Goal: Task Accomplishment & Management: Manage account settings

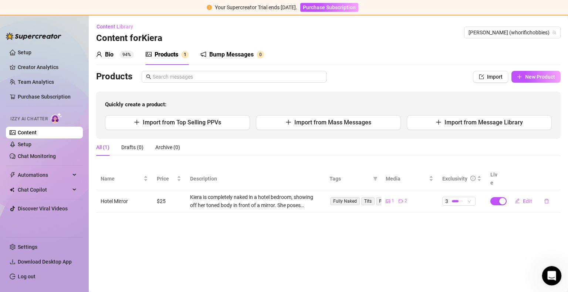
click at [550, 269] on div "Open Intercom Messenger" at bounding box center [550, 275] width 24 height 24
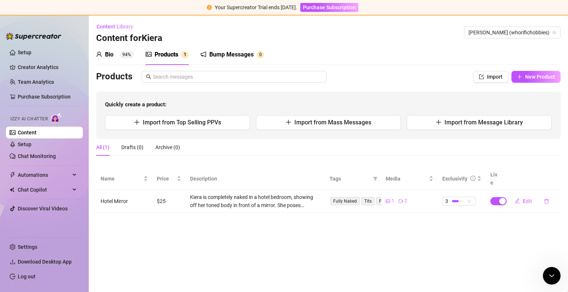
drag, startPoint x: 688, startPoint y: 362, endPoint x: 629, endPoint y: 374, distance: 60.1
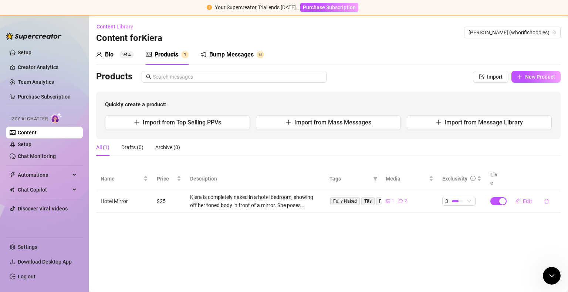
type input "enable izzy"
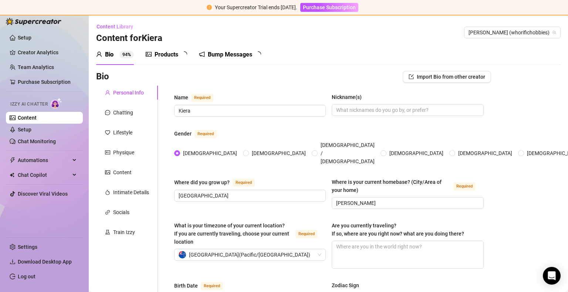
radio input "true"
type input "[DATE]"
click at [552, 275] on icon "Open Intercom Messenger" at bounding box center [551, 276] width 9 height 10
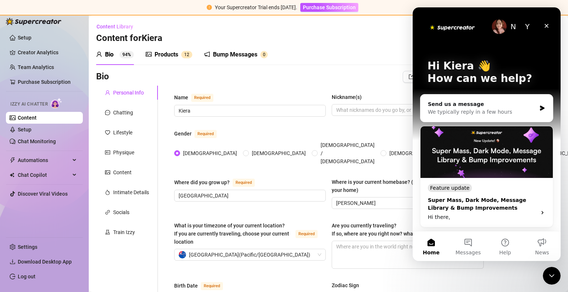
scroll to position [106, 0]
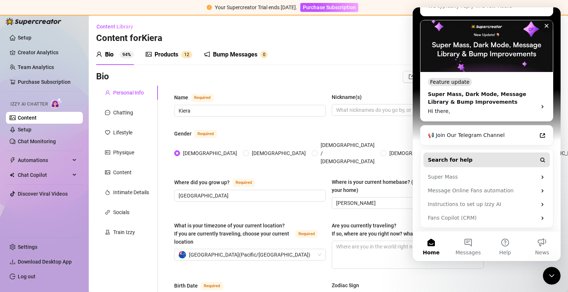
click at [464, 163] on button "Search for help" at bounding box center [486, 160] width 126 height 15
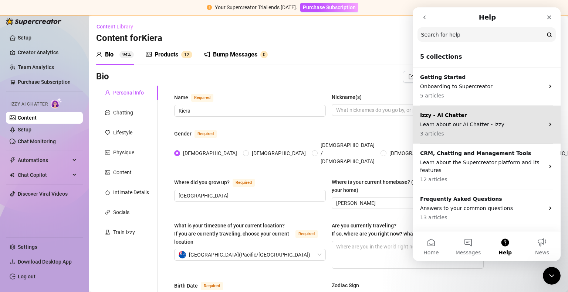
click at [464, 121] on p "Learn about our AI Chatter - Izzy" at bounding box center [482, 125] width 124 height 8
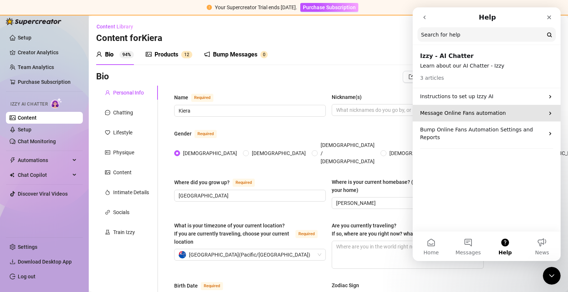
click at [461, 115] on p "Message Online Fans automation" at bounding box center [482, 113] width 124 height 8
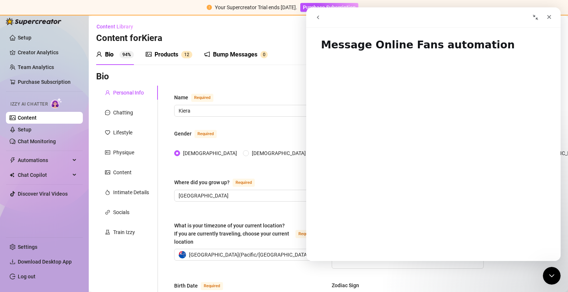
click at [322, 21] on button "go back" at bounding box center [318, 17] width 14 height 14
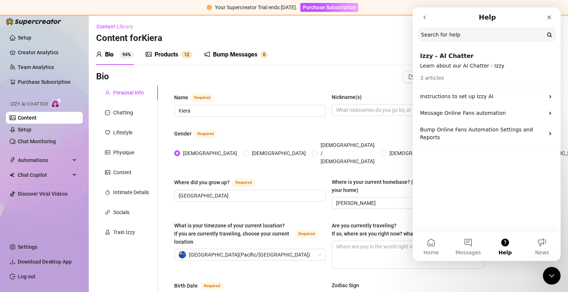
click at [425, 18] on icon "go back" at bounding box center [424, 17] width 6 height 6
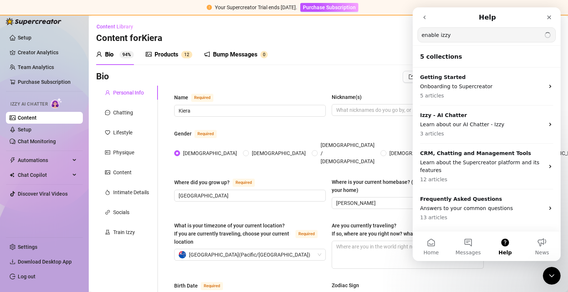
type input "enable izzy"
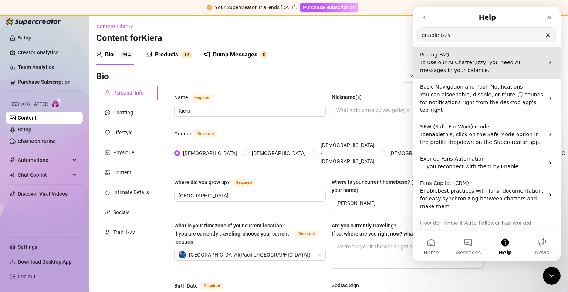
scroll to position [118, 0]
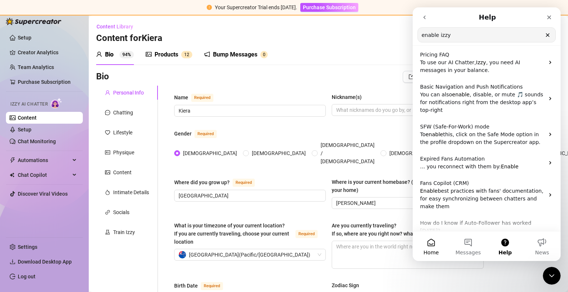
click at [433, 245] on button "Home" at bounding box center [431, 247] width 37 height 30
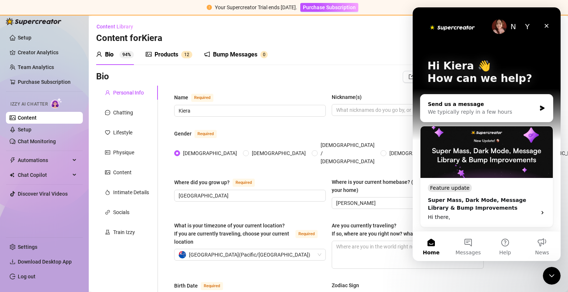
click at [490, 113] on div "We typically reply in a few hours" at bounding box center [482, 112] width 108 height 8
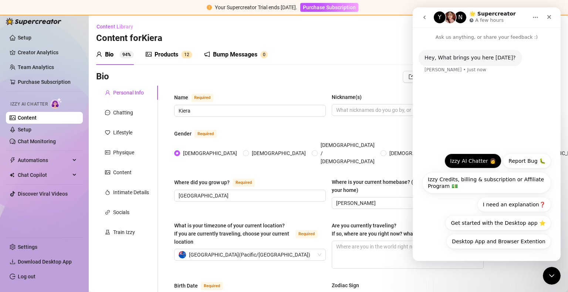
click at [471, 167] on button "Izzy AI Chatter 👩" at bounding box center [472, 161] width 57 height 15
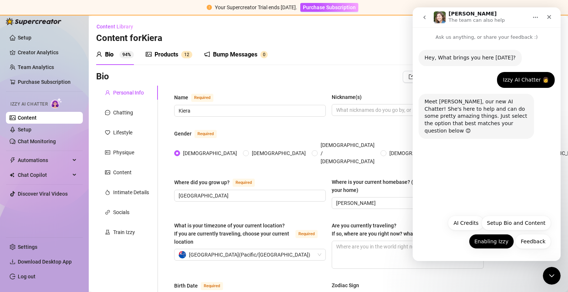
click at [488, 244] on button "Enabling Izzy" at bounding box center [491, 241] width 45 height 15
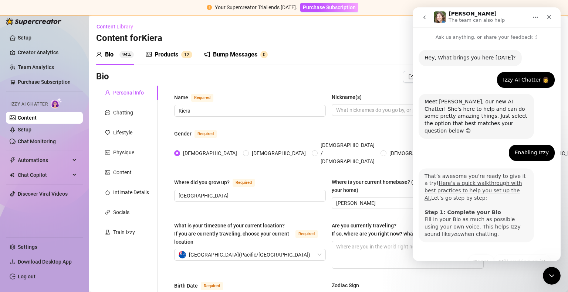
scroll to position [13, 0]
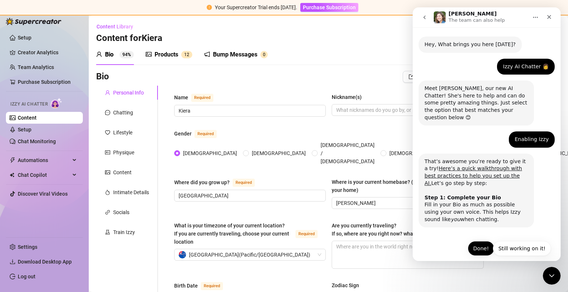
click at [475, 241] on button "Done!" at bounding box center [481, 248] width 27 height 15
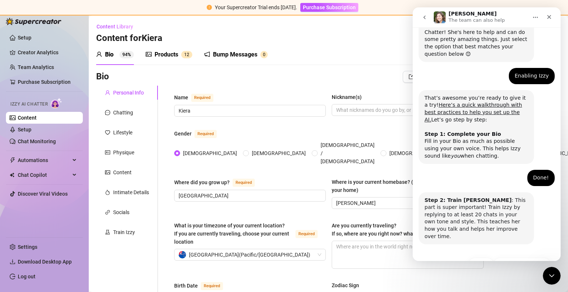
scroll to position [87, 0]
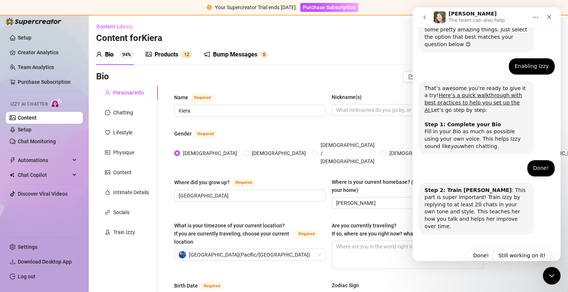
click at [475, 248] on button "Done!" at bounding box center [481, 255] width 27 height 15
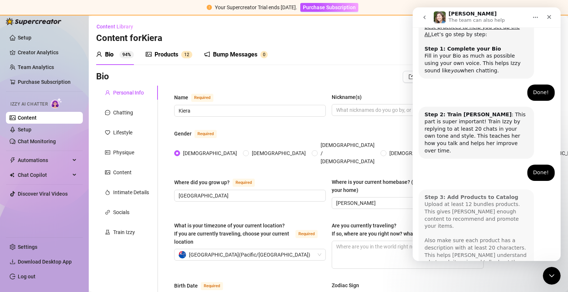
scroll to position [189, 0]
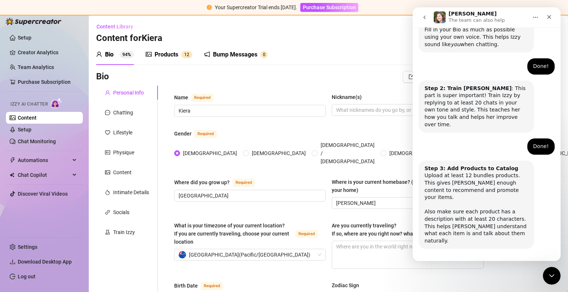
click at [475, 263] on button "Done!" at bounding box center [481, 270] width 27 height 15
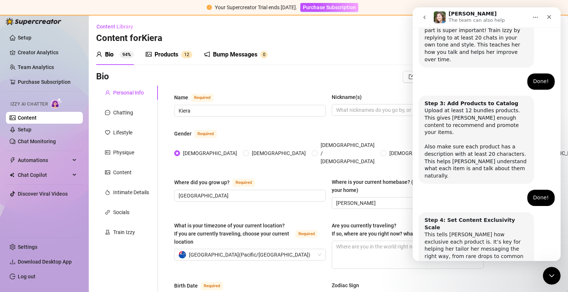
scroll to position [262, 0]
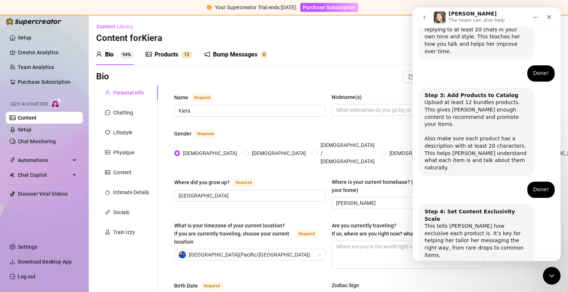
click at [475, 277] on button "Done!" at bounding box center [481, 284] width 27 height 15
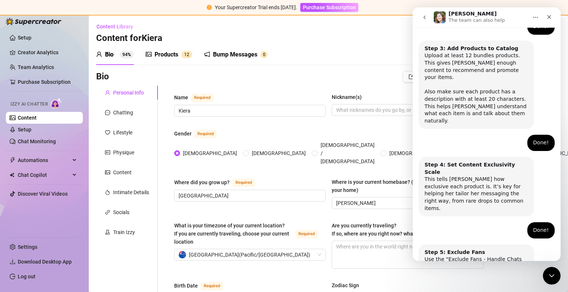
scroll to position [328, 0]
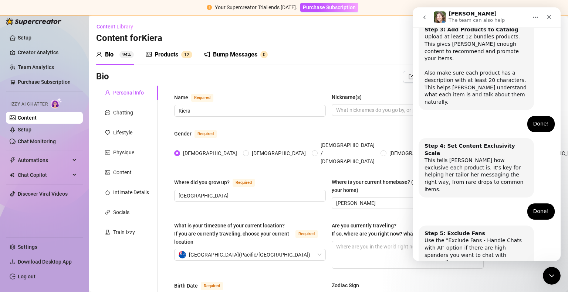
click at [334, 27] on div "Content Library Content for Kiera Kiera (whorifichobbies)" at bounding box center [328, 33] width 464 height 24
click at [358, 47] on div "Bio 94% Products 1 2 Bump Messages 0" at bounding box center [328, 54] width 464 height 21
click at [31, 132] on link "Setup" at bounding box center [25, 130] width 14 height 6
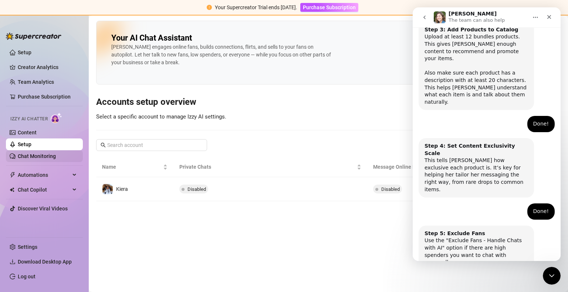
click at [48, 156] on link "Chat Monitoring" at bounding box center [37, 156] width 38 height 6
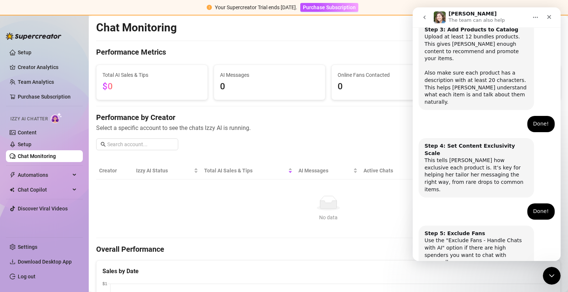
click at [515, 285] on button "Still working on it!" at bounding box center [522, 292] width 58 height 15
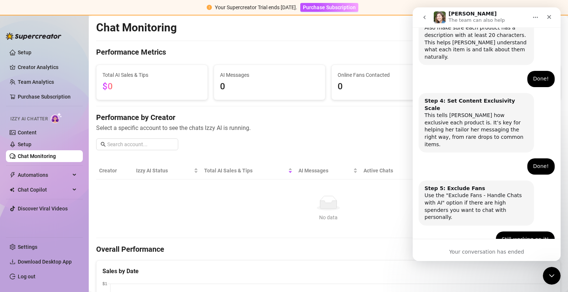
scroll to position [382, 0]
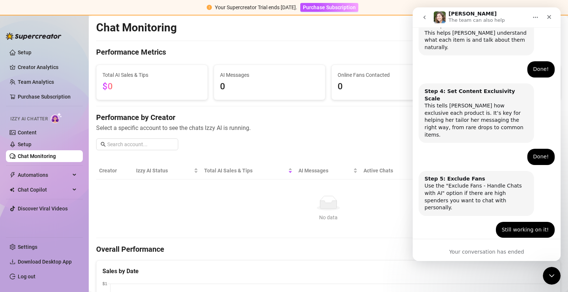
click at [395, 221] on td "No data No data" at bounding box center [328, 209] width 464 height 59
click at [31, 143] on link "Setup" at bounding box center [25, 145] width 14 height 6
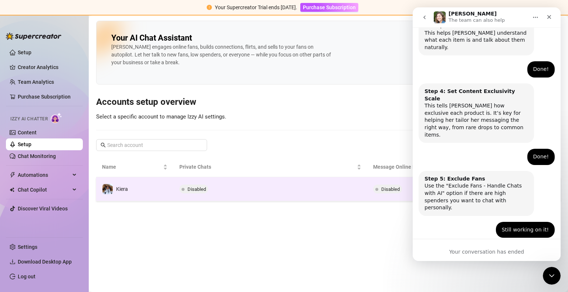
click at [143, 197] on td "Kiera" at bounding box center [134, 189] width 77 height 24
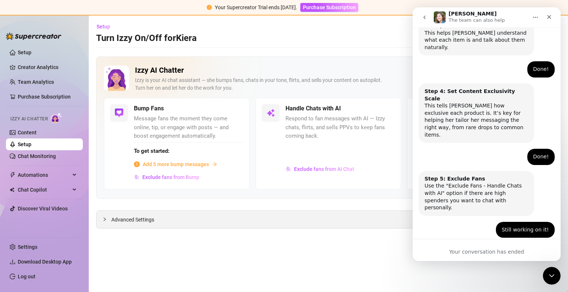
click at [108, 219] on div at bounding box center [106, 220] width 9 height 8
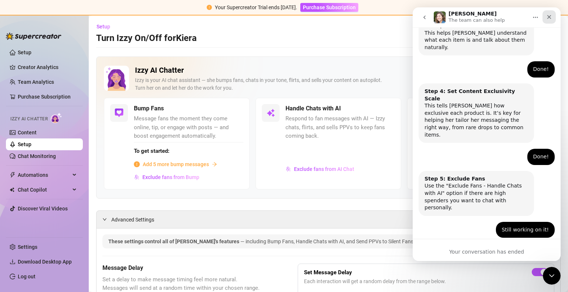
click at [548, 16] on icon "Close" at bounding box center [549, 17] width 6 height 6
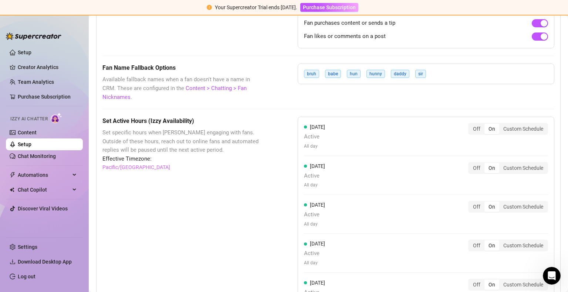
scroll to position [614, 0]
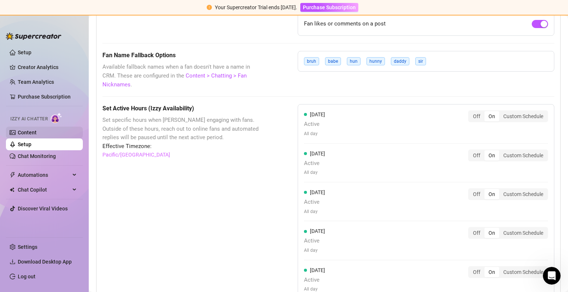
click at [37, 130] on link "Content" at bounding box center [27, 133] width 19 height 6
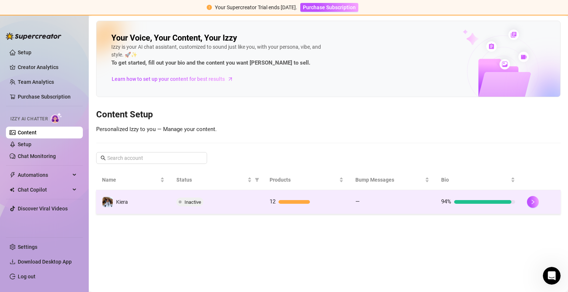
click at [143, 199] on td "Kiera" at bounding box center [133, 202] width 74 height 24
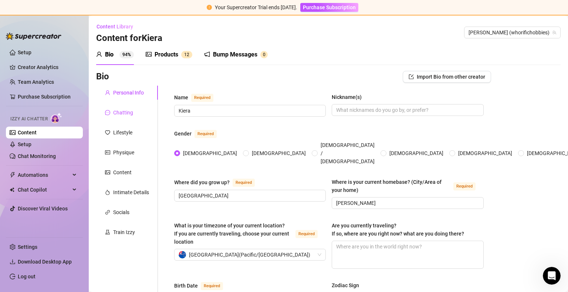
click at [126, 115] on div "Chatting" at bounding box center [123, 113] width 20 height 8
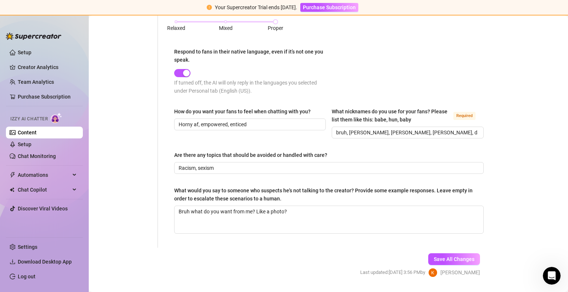
scroll to position [424, 0]
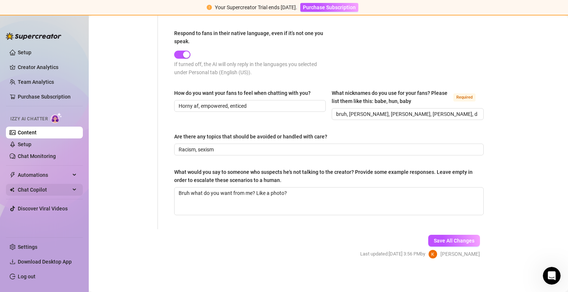
click at [41, 189] on span "Chat Copilot" at bounding box center [44, 190] width 52 height 12
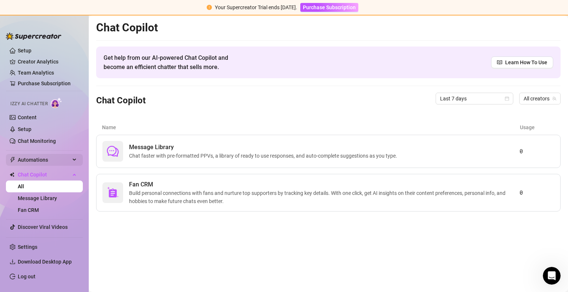
click at [50, 160] on span "Automations" at bounding box center [44, 160] width 52 height 12
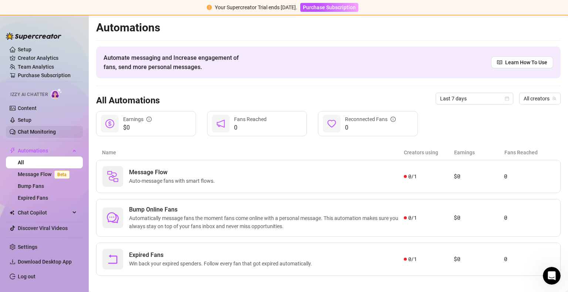
click at [38, 131] on link "Chat Monitoring" at bounding box center [37, 132] width 38 height 6
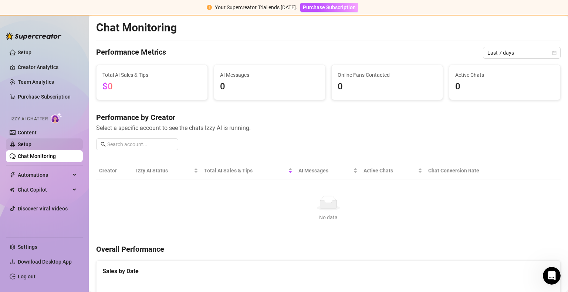
click at [28, 144] on link "Setup" at bounding box center [25, 145] width 14 height 6
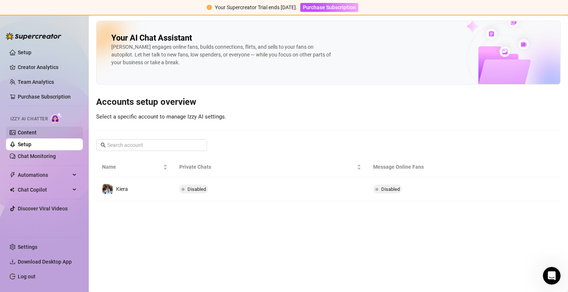
click at [37, 132] on link "Content" at bounding box center [27, 133] width 19 height 6
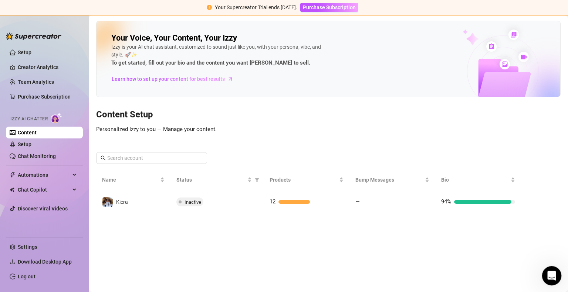
click at [548, 276] on icon "Open Intercom Messenger" at bounding box center [551, 275] width 12 height 12
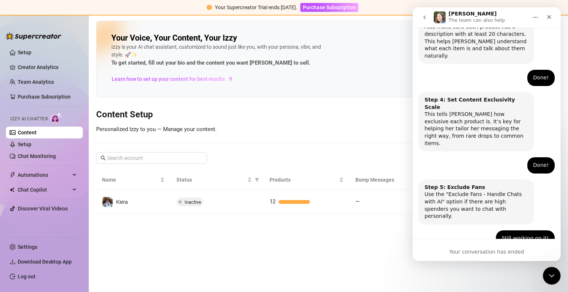
scroll to position [382, 0]
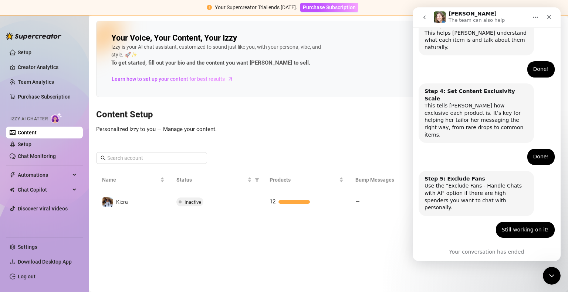
click at [428, 16] on button "go back" at bounding box center [424, 17] width 14 height 14
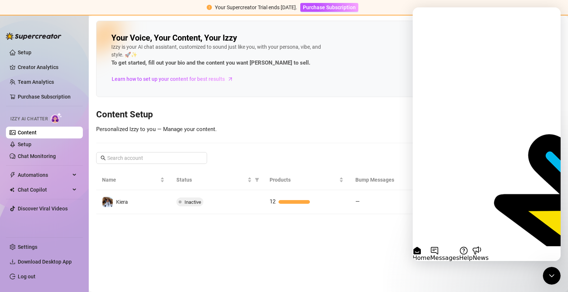
scroll to position [148, 0]
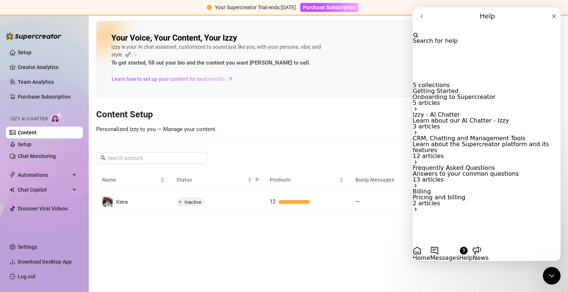
click at [429, 21] on button "go back" at bounding box center [422, 16] width 18 height 18
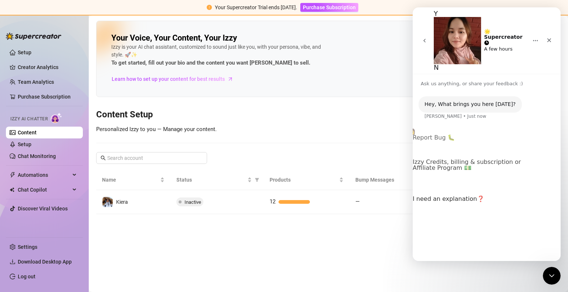
click at [416, 170] on button "Izzy AI Chatter 👩" at bounding box center [389, 173] width 52 height 6
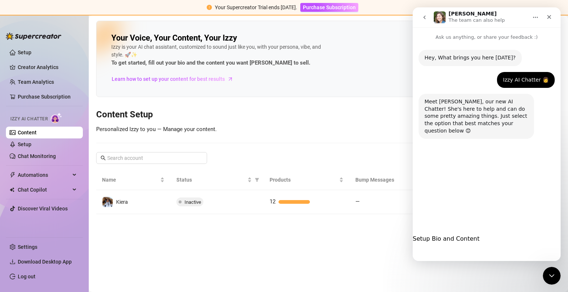
click at [414, 261] on button "Enabling Izzy" at bounding box center [395, 264] width 39 height 6
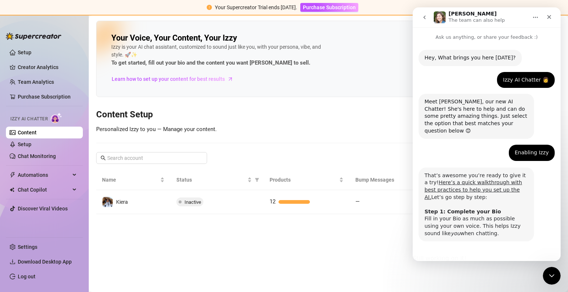
scroll to position [13, 0]
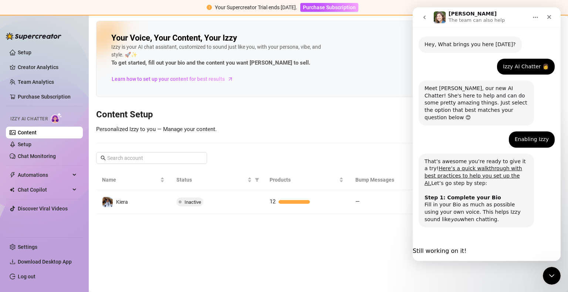
click at [374, 243] on button "Done!" at bounding box center [365, 246] width 18 height 6
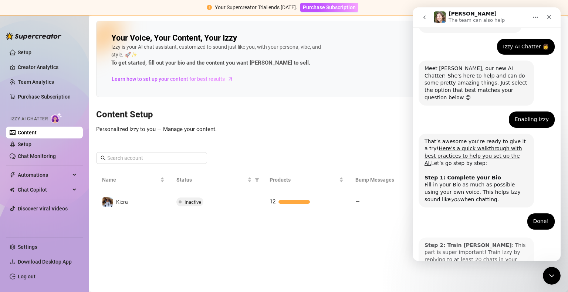
scroll to position [87, 0]
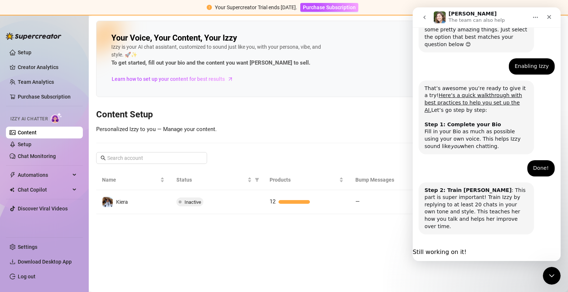
click at [374, 244] on button "Done!" at bounding box center [365, 247] width 18 height 6
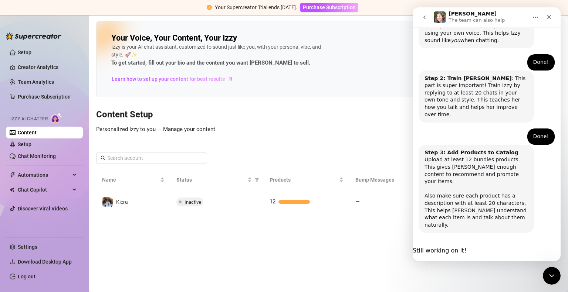
scroll to position [189, 0]
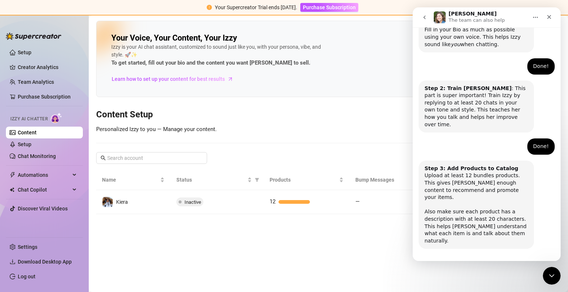
click at [374, 258] on button "Done!" at bounding box center [365, 261] width 18 height 6
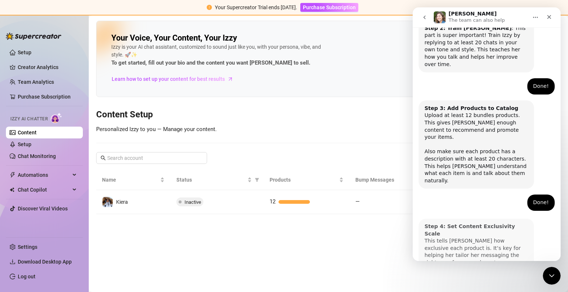
scroll to position [262, 0]
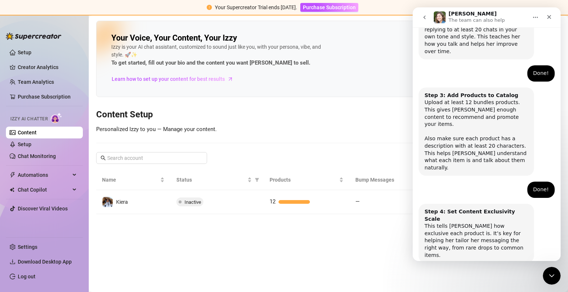
click at [374, 272] on button "Done!" at bounding box center [365, 275] width 18 height 6
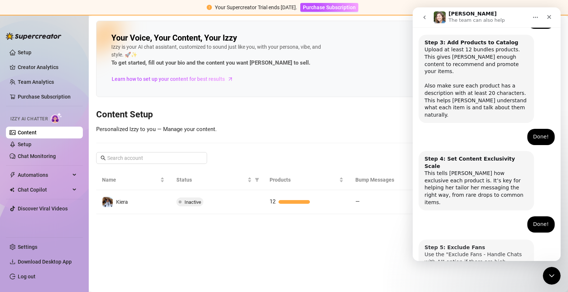
scroll to position [328, 0]
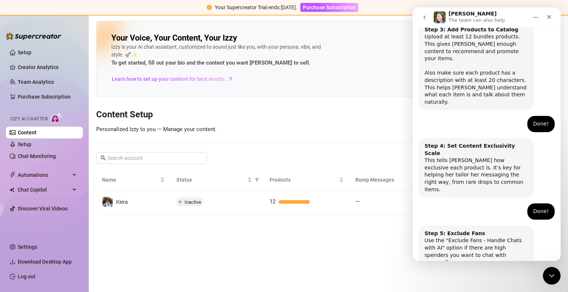
click at [374, 280] on button "Done!" at bounding box center [365, 283] width 18 height 6
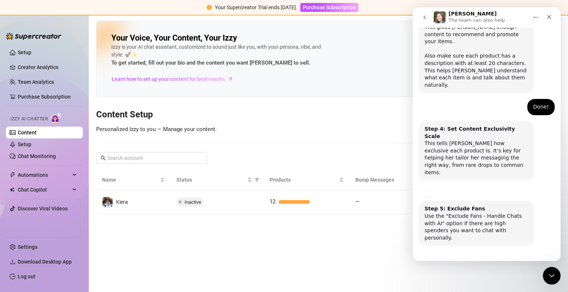
scroll to position [393, 0]
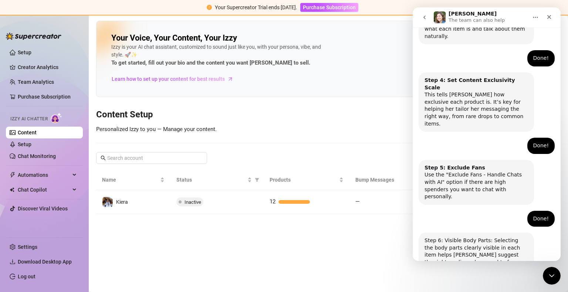
click at [374, 287] on button "Done!" at bounding box center [365, 290] width 18 height 6
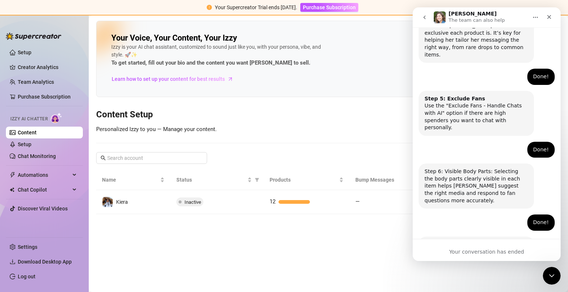
scroll to position [462, 0]
click at [548, 271] on icon "Close Intercom Messenger" at bounding box center [550, 275] width 9 height 9
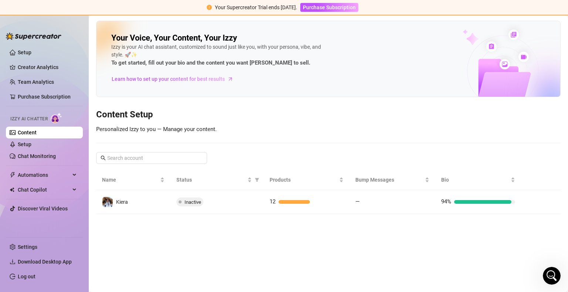
click at [416, 237] on main "Your Voice, Your Content, Your Izzy Izzy is your AI chat assistant, customized …" at bounding box center [328, 154] width 479 height 277
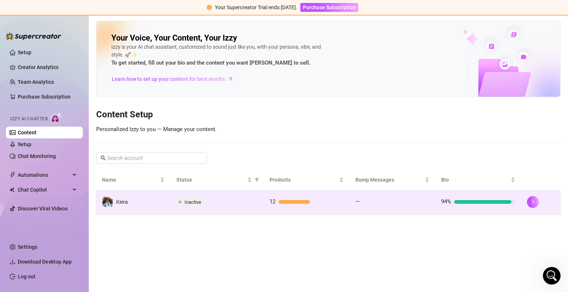
click at [161, 209] on td "Kiera" at bounding box center [133, 202] width 74 height 24
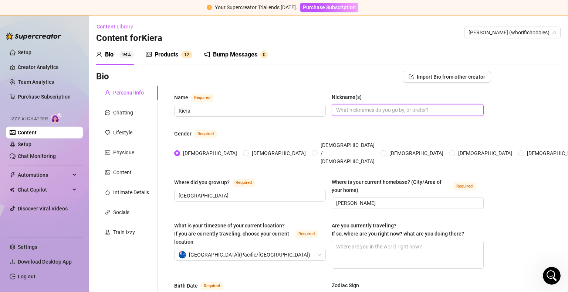
click at [342, 107] on input "Nickname(s)" at bounding box center [406, 110] width 141 height 8
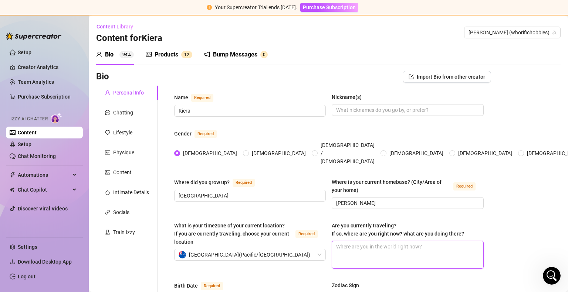
click at [414, 241] on textarea "Are you currently traveling? If so, where are you right now? what are you doing…" at bounding box center [407, 254] width 151 height 27
type textarea "N"
type textarea "No"
type textarea "Not"
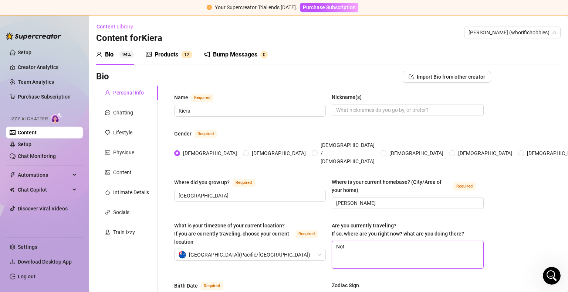
type textarea "Not b"
type textarea "Not bu"
type textarea "Not but"
type textarea "Not bu"
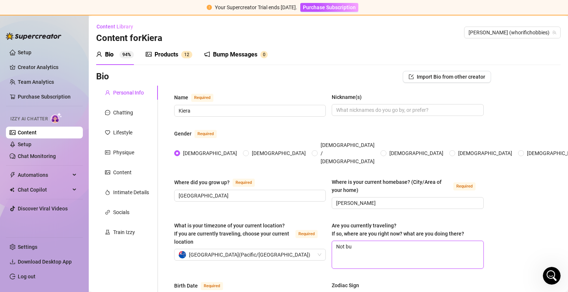
type textarea "Not b"
type textarea "Not"
type textarea "Not t"
type textarea "Not tr"
type textarea "Not tra"
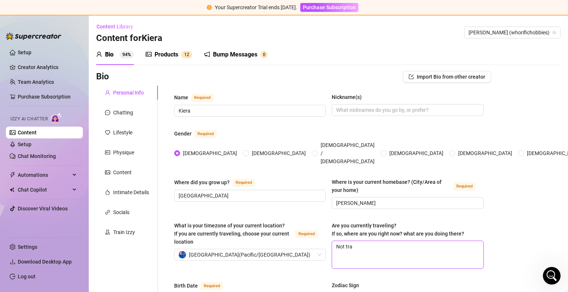
type textarea "Not trav"
type textarea "Not trave"
type textarea "Not travel"
type textarea "Not travell"
type textarea "Not travelli"
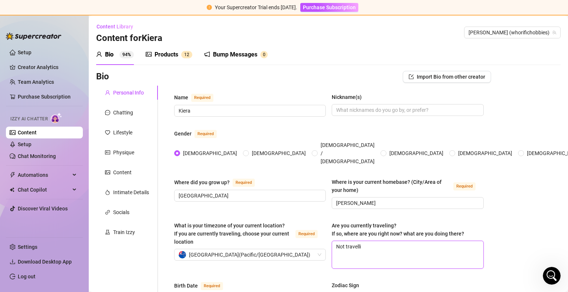
type textarea "Not travellin"
type textarea "Not travelling"
type textarea "Not travelling r"
type textarea "Not travelling ri"
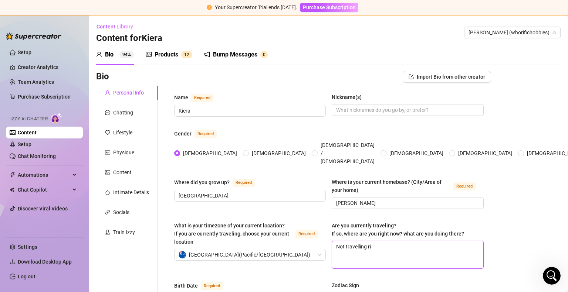
type textarea "Not travelling rig"
type textarea "Not travelling righ"
type textarea "Not travelling right"
type textarea "Not travelling right n"
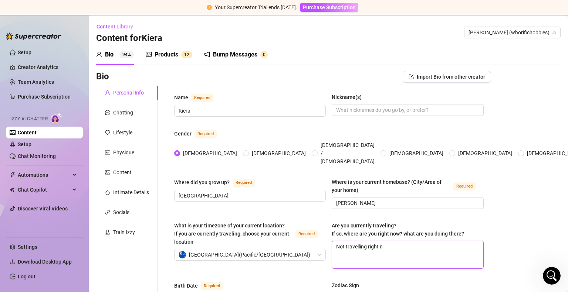
type textarea "Not travelling right no"
type textarea "Not travelling right now"
type textarea "Not travelling right now b"
type textarea "Not travelling right now bu"
type textarea "Not travelling right now but"
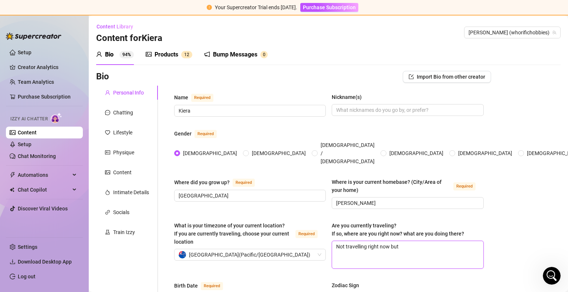
type textarea "Not travelling right now but p"
type textarea "Not travelling right now but pl"
type textarea "Not travelling right now but pla"
type textarea "Not travelling right now but plan"
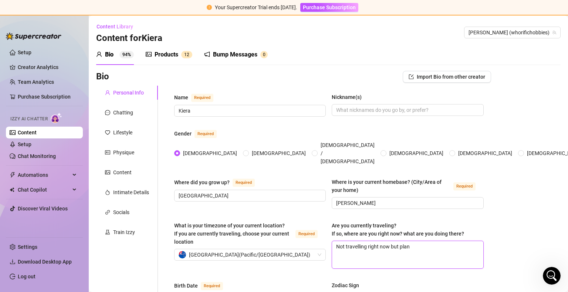
type textarea "Not travelling right now but plan t"
type textarea "Not travelling right now but plan to"
type textarea "Not travelling right now but plan to i"
type textarea "Not travelling right now but plan to in"
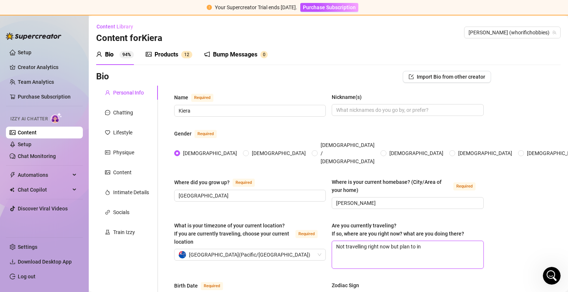
type textarea "Not travelling right now but plan to i"
type textarea "Not travelling right now but plan to"
type textarea "Not travelling right now but plan to s"
type textarea "Not travelling right now but plan to so"
type textarea "Not travelling right now but plan to soo"
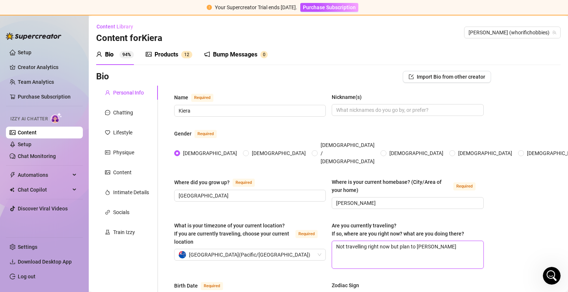
type textarea "Not travelling right now but plan to soon"
type textarea "Not travelling right now but plan to soon i"
type textarea "Not travelling right now but plan to soon in"
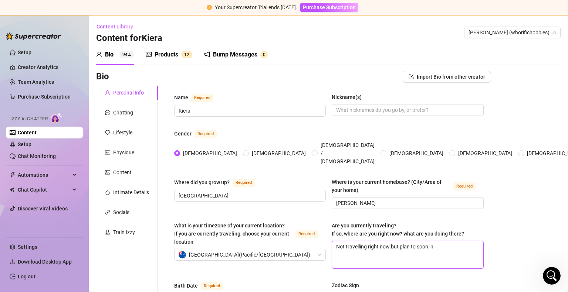
type textarea "Not travelling right now but plan to soon in g"
type textarea "Not travelling right now but plan to soon in gu"
type textarea "Not travelling right now but plan to soon in g"
type textarea "Not travelling right now but plan to soon in"
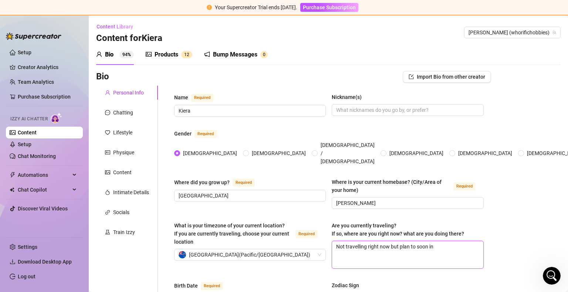
type textarea "Not travelling right now but plan to soon i"
type textarea "Not travelling right now but plan to soon"
type textarea "Not travelling right now but plan to soon."
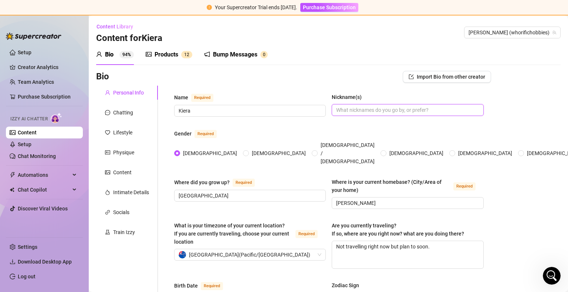
click at [390, 112] on input "Nickname(s)" at bounding box center [406, 110] width 141 height 8
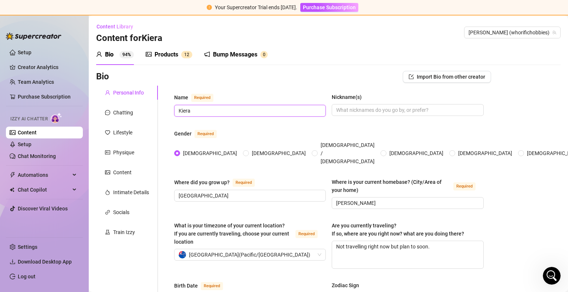
click at [300, 107] on input "Kiera" at bounding box center [249, 111] width 141 height 8
type input "Kiera Winters"
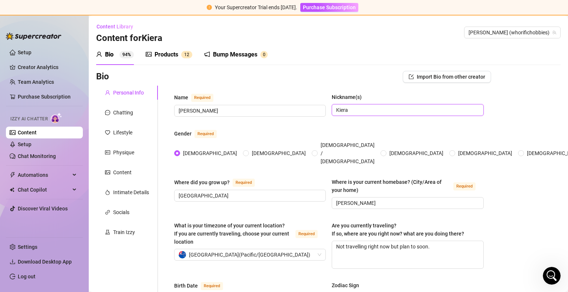
type input "Kiera"
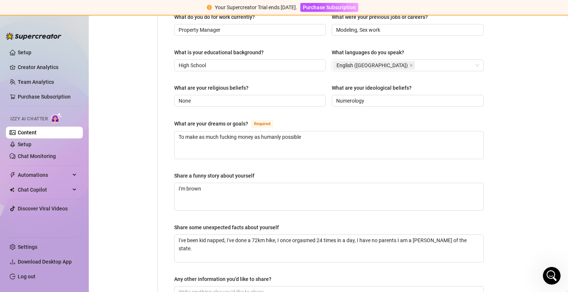
scroll to position [462, 0]
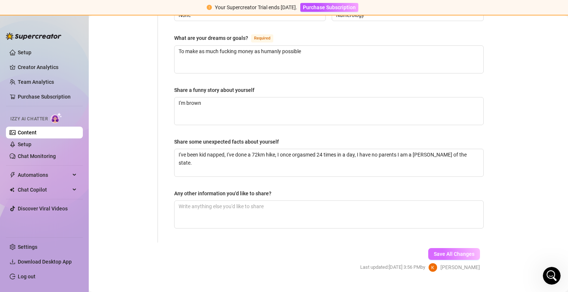
click at [461, 251] on span "Save All Changes" at bounding box center [454, 254] width 41 height 6
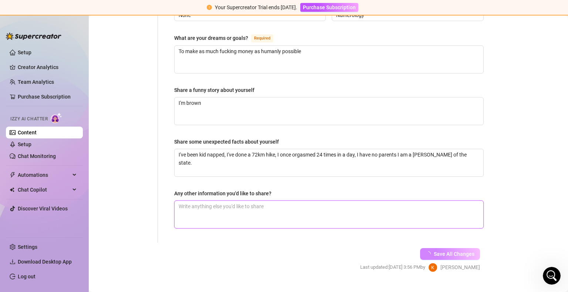
click at [242, 211] on textarea "Any other information you'd like to share?" at bounding box center [328, 214] width 309 height 27
click at [241, 207] on textarea "Any other information you'd like to share?" at bounding box center [328, 214] width 309 height 27
click at [260, 201] on textarea "Any other information you'd like to share?" at bounding box center [328, 214] width 309 height 27
type textarea "I"
type textarea "I'"
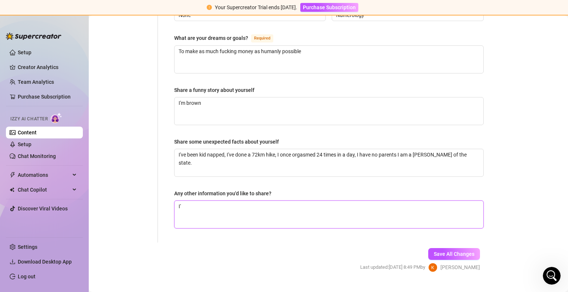
type textarea "I'l"
type textarea "I'll"
type textarea "I'll o"
type textarea "I'll ou"
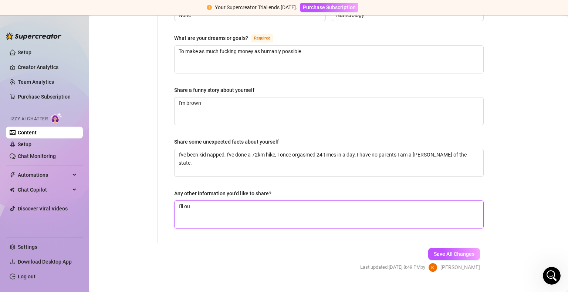
type textarea "I'll out"
type textarea "I'll out s"
type textarea "I'll out si"
type textarea "I'll out sim"
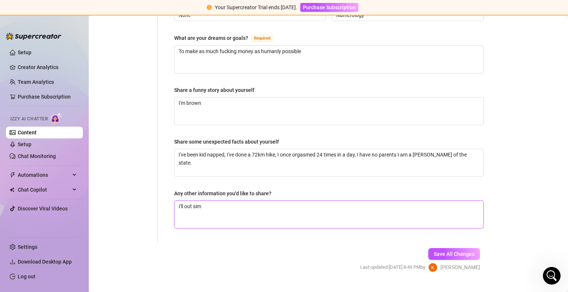
type textarea "I'll out simp"
type textarea "I'll out simp t"
type textarea "I'll out simp th"
type textarea "I'll out simp the"
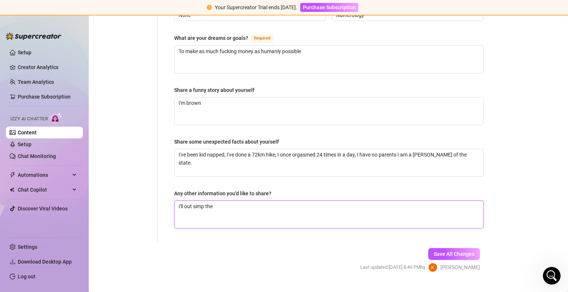
type textarea "I'll out simp the"
type textarea "I'll out simp the s"
type textarea "I'll out simp the si"
type textarea "I'll out simp the sin"
type textarea "I'll out simp the si"
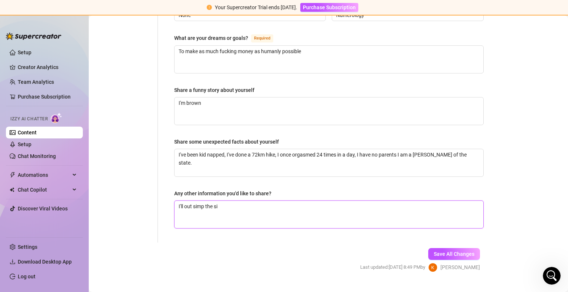
type textarea "I'll out simp the sim"
type textarea "I'll out simp the simp"
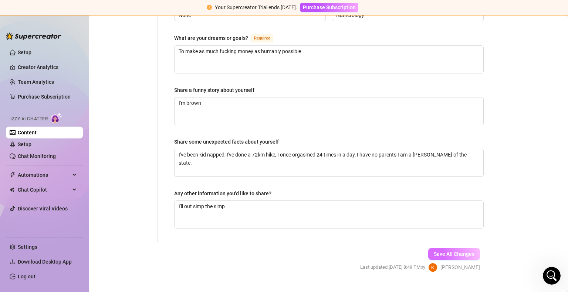
click at [454, 251] on span "Save All Changes" at bounding box center [454, 254] width 41 height 6
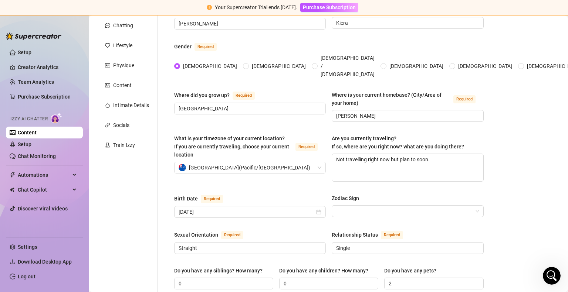
scroll to position [57, 0]
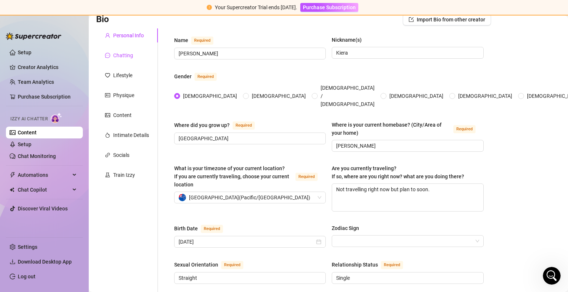
click at [127, 54] on div "Chatting" at bounding box center [123, 55] width 20 height 8
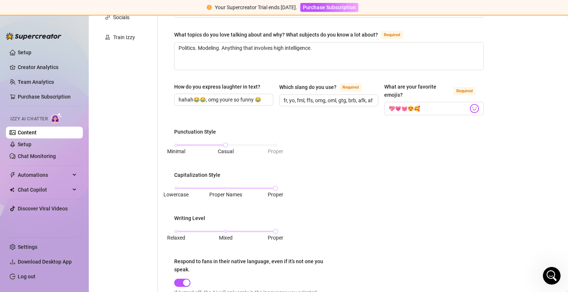
scroll to position [196, 0]
click at [345, 96] on input "fr, yo, fml, ffs, omg, oml, gtg, brb, afk, af, lol" at bounding box center [328, 100] width 89 height 8
click at [309, 170] on div "Punctuation Style Minimal Casual Proper Capitalization Style Lowercase Proper N…" at bounding box center [328, 219] width 309 height 184
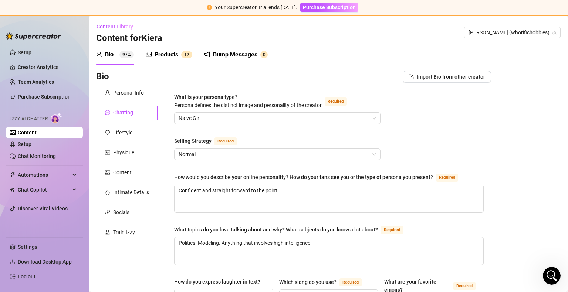
click at [117, 128] on div "Lifestyle" at bounding box center [127, 133] width 62 height 14
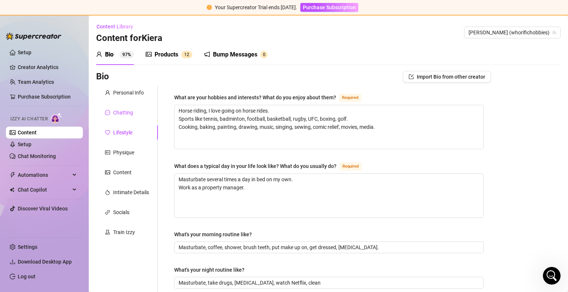
click at [122, 113] on div "Chatting" at bounding box center [123, 113] width 20 height 8
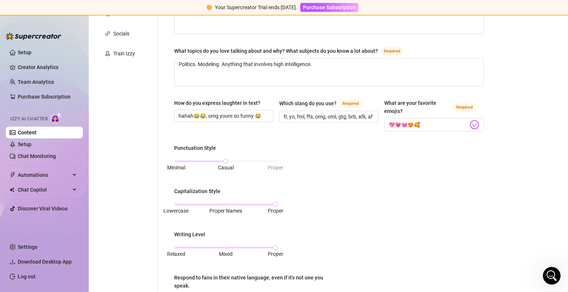
scroll to position [220, 0]
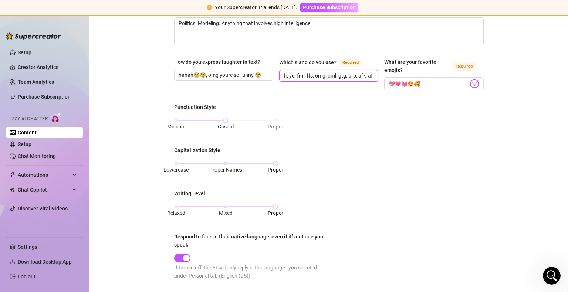
click at [365, 72] on input "fr, yo, fml, ffs, omg, oml, gtg, brb, afk, af, lol" at bounding box center [328, 76] width 89 height 8
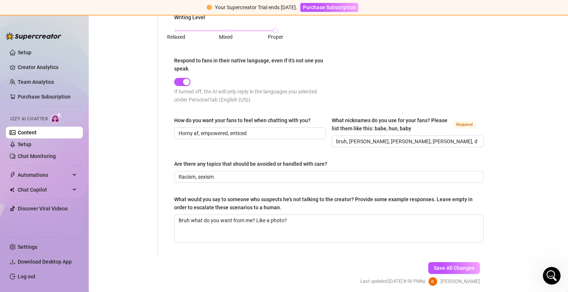
scroll to position [424, 0]
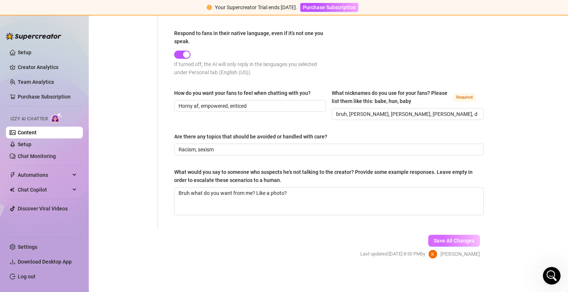
type input "fr, yo, fml, ffs, omg, oml, gtg, brb, afk, af, lol, btw"
click at [440, 238] on span "Save All Changes" at bounding box center [454, 241] width 41 height 6
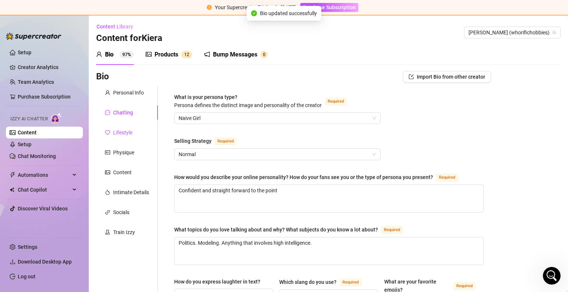
click at [117, 129] on div "Lifestyle" at bounding box center [122, 133] width 19 height 8
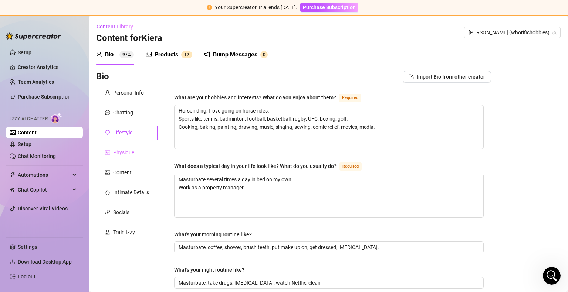
click at [123, 148] on div "Physique" at bounding box center [127, 153] width 62 height 14
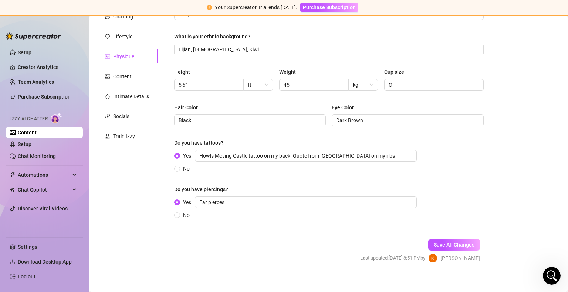
scroll to position [97, 0]
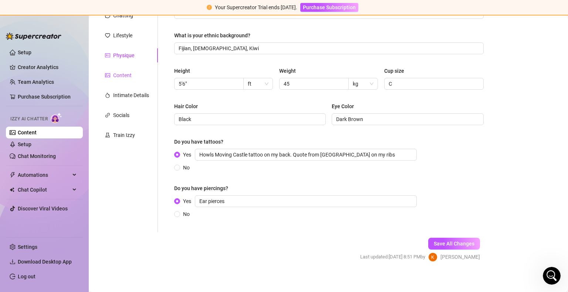
click at [126, 76] on div "Content" at bounding box center [122, 75] width 18 height 8
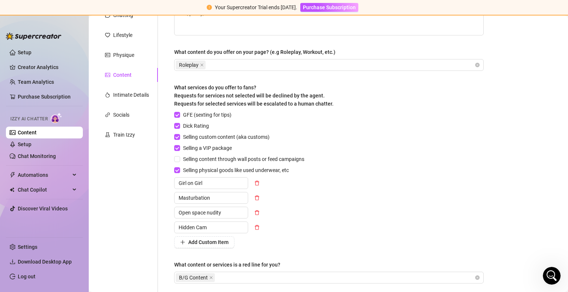
scroll to position [84, 0]
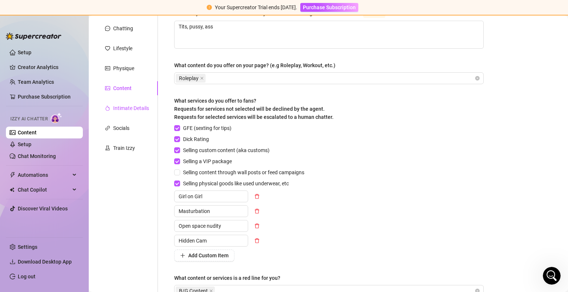
click at [115, 111] on div "Intimate Details" at bounding box center [131, 108] width 36 height 8
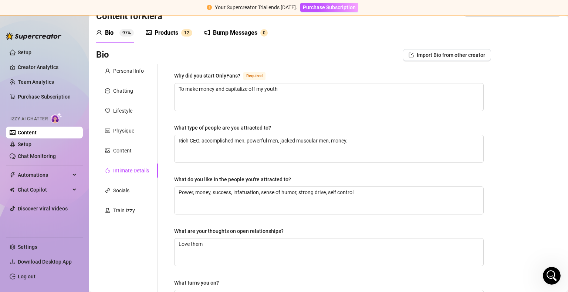
scroll to position [0, 0]
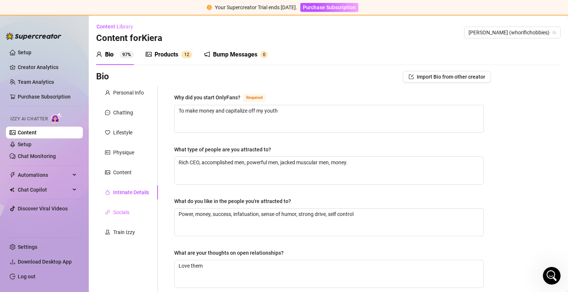
click at [117, 219] on div "Socials" at bounding box center [127, 213] width 62 height 14
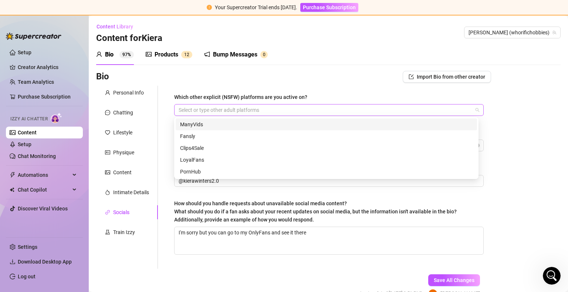
click at [239, 110] on div at bounding box center [325, 110] width 299 height 10
click at [213, 135] on div "Fansly" at bounding box center [326, 136] width 292 height 8
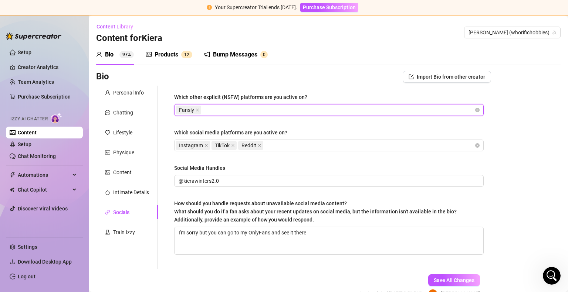
click at [138, 275] on form "Personal Info Chatting Lifestyle Physique Content Intimate Details Socials Trai…" at bounding box center [293, 199] width 395 height 226
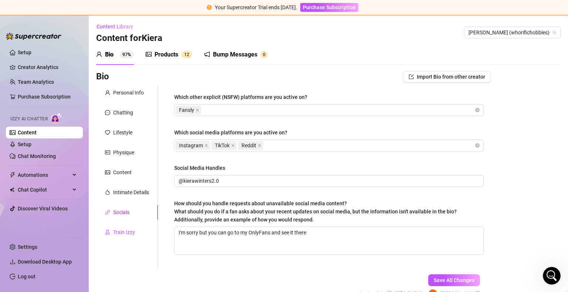
click at [131, 233] on div "Train Izzy" at bounding box center [124, 232] width 22 height 8
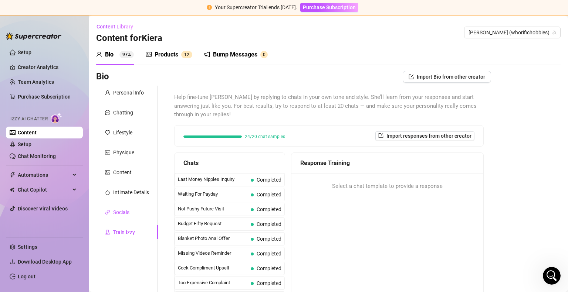
click at [123, 210] on div "Socials" at bounding box center [121, 213] width 16 height 8
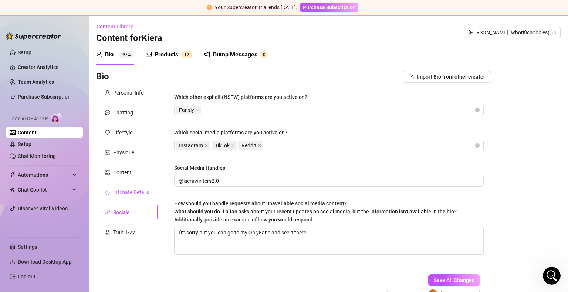
click at [138, 193] on div "Intimate Details" at bounding box center [131, 193] width 36 height 8
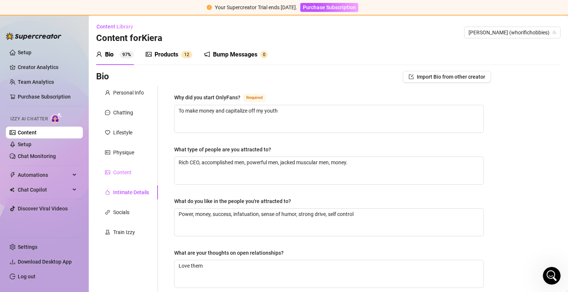
click at [120, 168] on div "Content" at bounding box center [127, 173] width 62 height 14
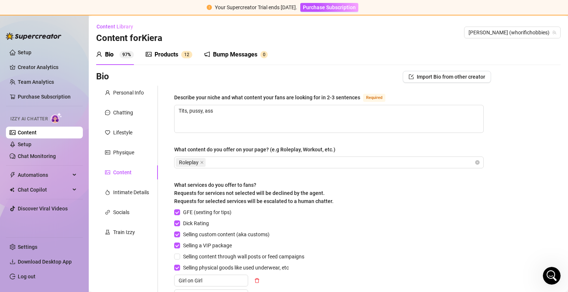
scroll to position [167, 0]
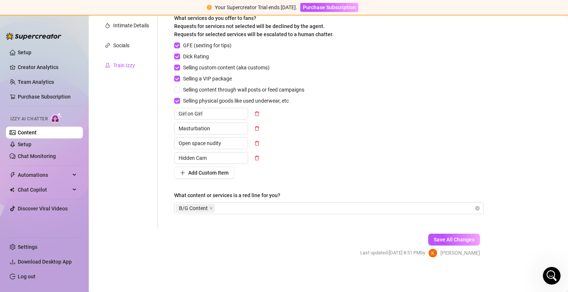
click at [123, 62] on div "Train Izzy" at bounding box center [124, 65] width 22 height 8
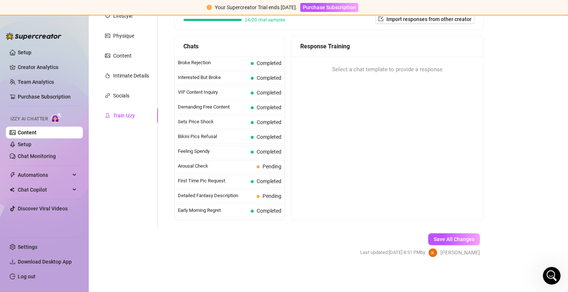
scroll to position [146, 0]
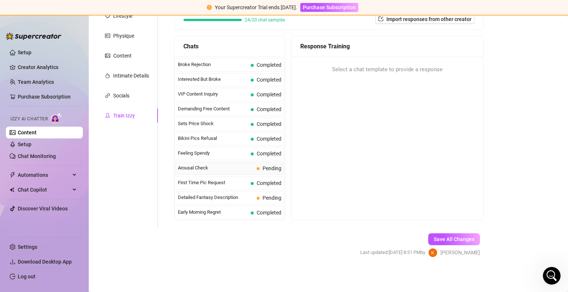
click at [216, 165] on span "Arousal Check" at bounding box center [216, 168] width 76 height 7
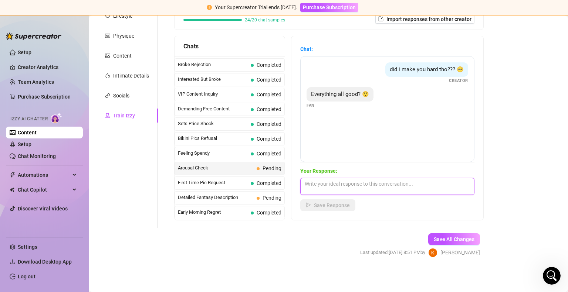
click at [368, 185] on textarea at bounding box center [387, 186] width 174 height 17
type textarea "W"
type textarea "Do you want to have a good time with me daddy? xx"
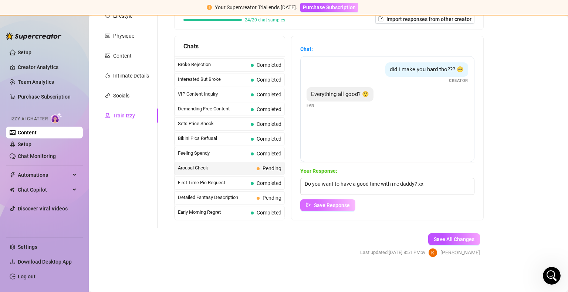
click at [348, 203] on span "Save Response" at bounding box center [332, 206] width 36 height 6
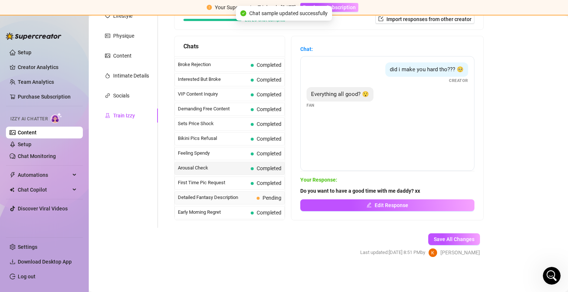
click at [252, 194] on span "Detailed Fantasy Description" at bounding box center [216, 197] width 76 height 7
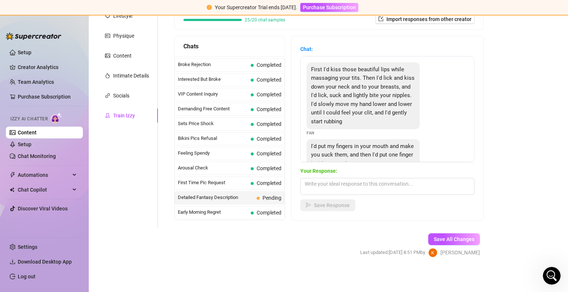
scroll to position [43, 0]
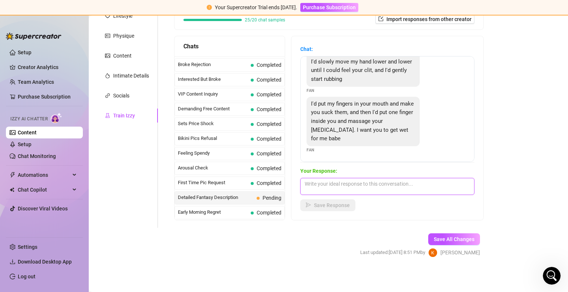
click at [379, 183] on textarea at bounding box center [387, 186] width 174 height 17
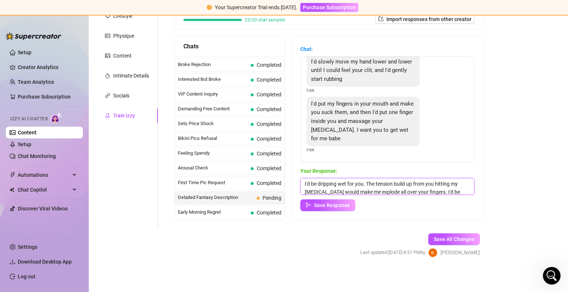
scroll to position [9, 0]
type textarea "I'd be dripping wet for you. The tension build up from you hitting my g spot wo…"
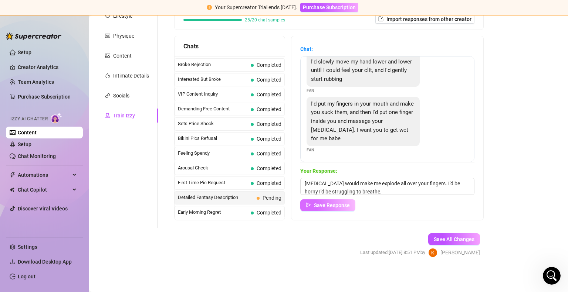
click at [334, 207] on span "Save Response" at bounding box center [332, 206] width 36 height 6
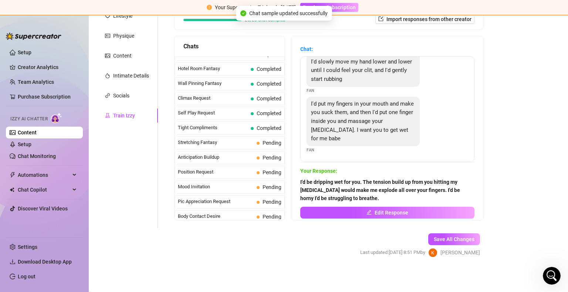
scroll to position [306, 0]
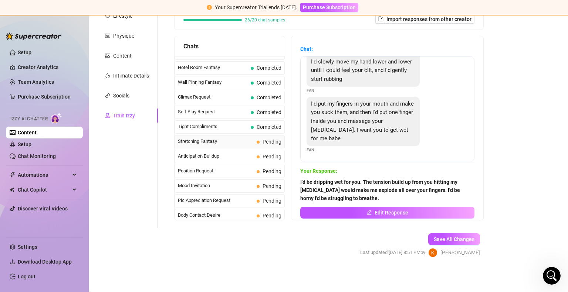
click at [241, 140] on span "Stretching Fantasy" at bounding box center [216, 141] width 76 height 7
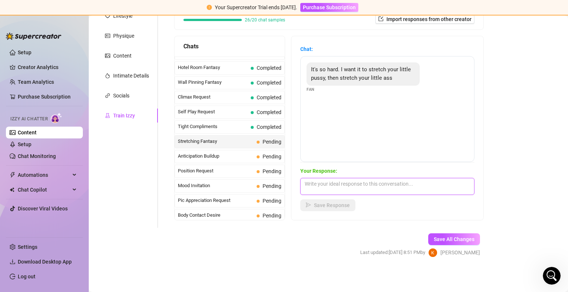
click at [327, 188] on textarea at bounding box center [387, 186] width 174 height 17
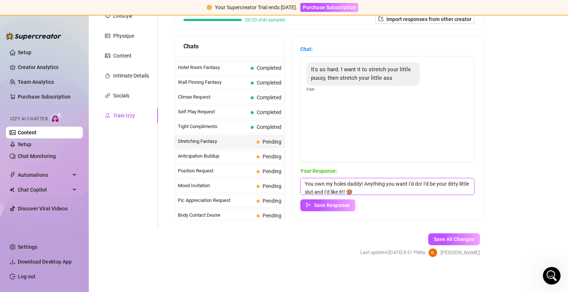
scroll to position [3, 0]
drag, startPoint x: 349, startPoint y: 194, endPoint x: 354, endPoint y: 187, distance: 8.0
click at [354, 187] on textarea "You own my holes daddy! Anything you want I'd do! I'd be your dirty little slut…" at bounding box center [387, 186] width 174 height 17
type textarea "You own my holes daddy! Anything you want I'd do! I'd be your dirty little slut…"
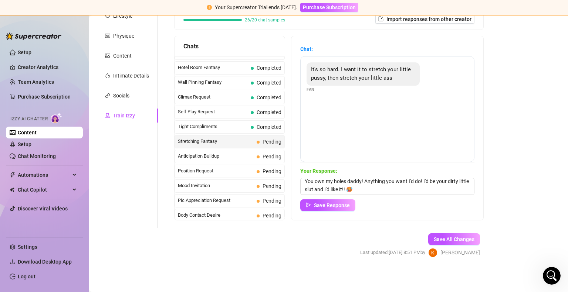
click at [386, 207] on div "Save Response" at bounding box center [387, 206] width 174 height 12
click at [348, 206] on span "Save Response" at bounding box center [332, 206] width 36 height 6
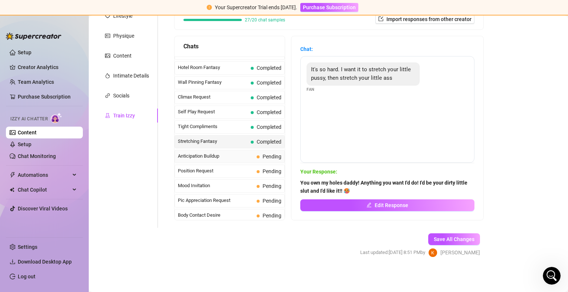
click at [244, 153] on span "Anticipation Buildup" at bounding box center [216, 156] width 76 height 7
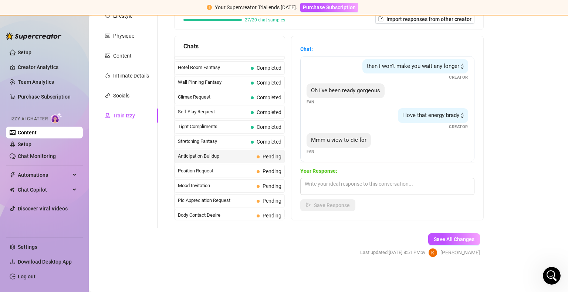
scroll to position [38, 0]
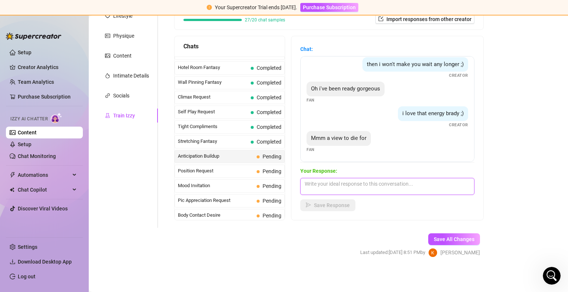
click at [371, 184] on textarea at bounding box center [387, 186] width 174 height 17
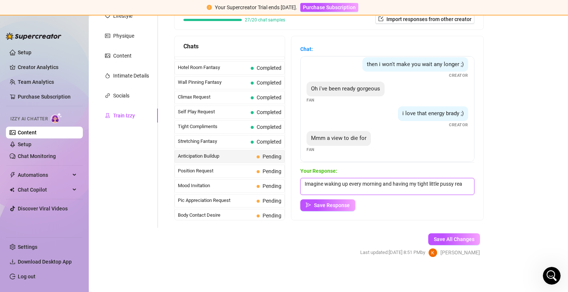
scroll to position [0, 0]
type textarea "Imagine waking up every morning and having my tight little pussy ready and wait…"
click at [340, 201] on button "Save Response" at bounding box center [327, 206] width 55 height 12
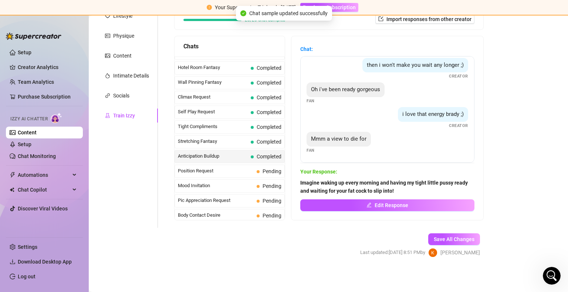
scroll to position [37, 0]
click at [226, 167] on span "Position Request" at bounding box center [216, 170] width 76 height 7
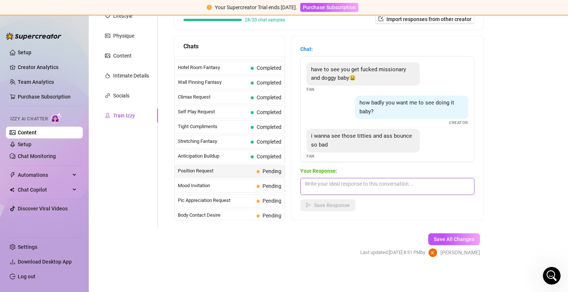
click at [369, 188] on textarea at bounding box center [387, 186] width 174 height 17
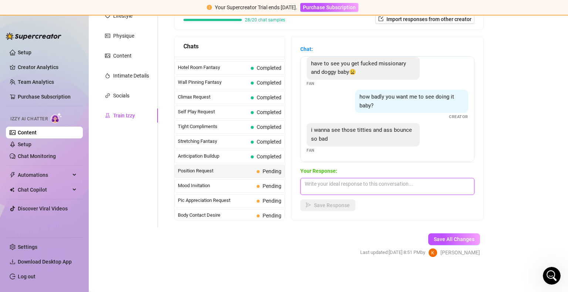
scroll to position [0, 0]
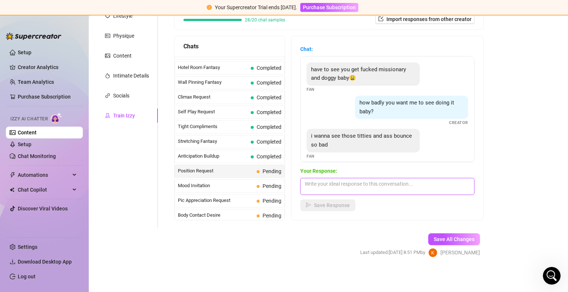
click at [376, 178] on textarea at bounding box center [387, 186] width 174 height 17
click at [365, 182] on textarea at bounding box center [387, 186] width 174 height 17
click at [360, 183] on textarea at bounding box center [387, 186] width 174 height 17
click at [377, 187] on textarea at bounding box center [387, 186] width 174 height 17
click at [369, 183] on textarea at bounding box center [387, 186] width 174 height 17
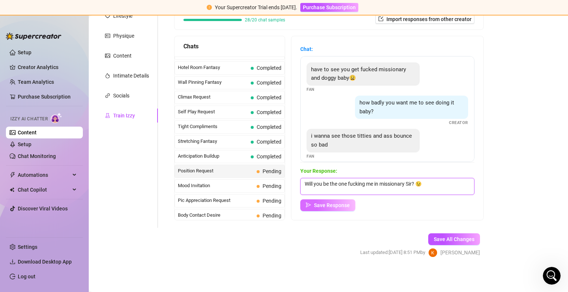
type textarea "Will you be the one fucking me in missionary Sir? 😉"
click at [350, 205] on span "Save Response" at bounding box center [332, 206] width 36 height 6
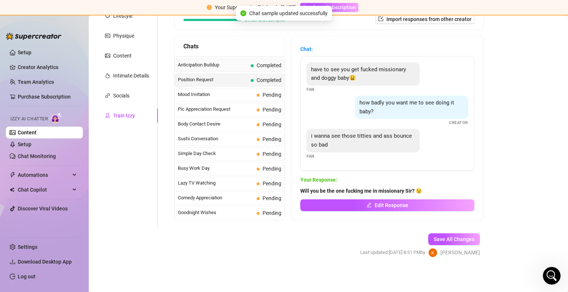
scroll to position [398, 0]
click at [248, 92] on span "Mood Invitation" at bounding box center [216, 93] width 76 height 7
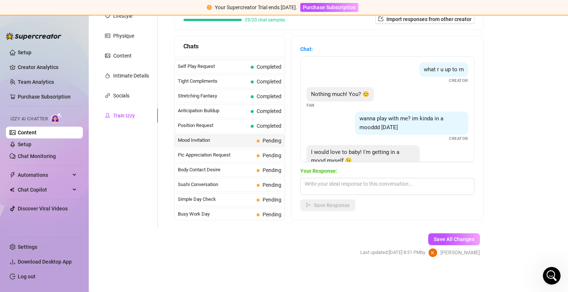
scroll to position [22, 0]
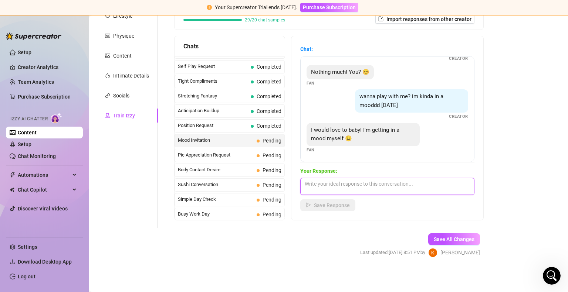
click at [377, 190] on textarea at bounding box center [387, 186] width 174 height 17
type textarea "ooooohh what kind of mood are you in? 🥹"
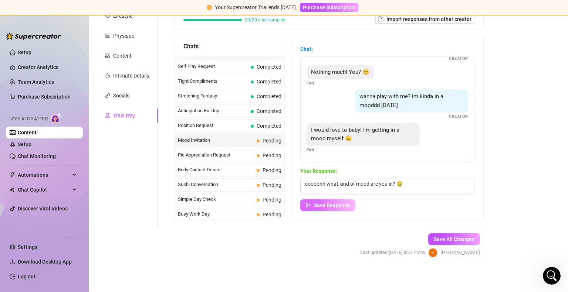
click at [345, 203] on span "Save Response" at bounding box center [332, 206] width 36 height 6
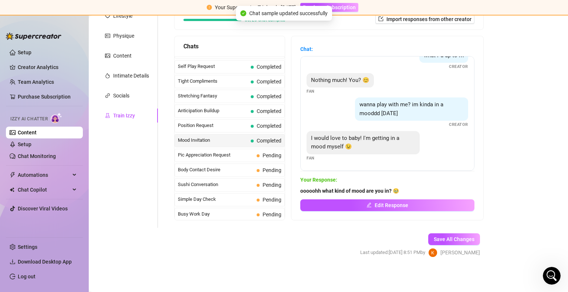
scroll to position [13, 0]
click at [250, 152] on span "Pic Appreciation Request" at bounding box center [216, 155] width 76 height 7
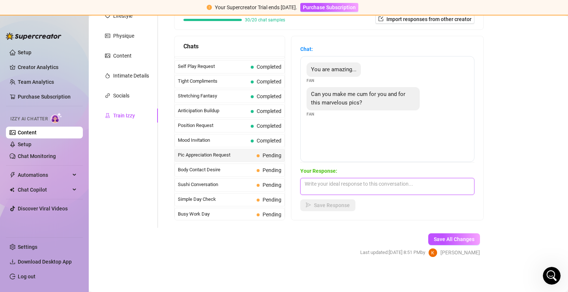
click at [362, 183] on textarea at bounding box center [387, 186] width 174 height 17
type textarea "Yes I have the perfect pictures for you to explode to 😉"
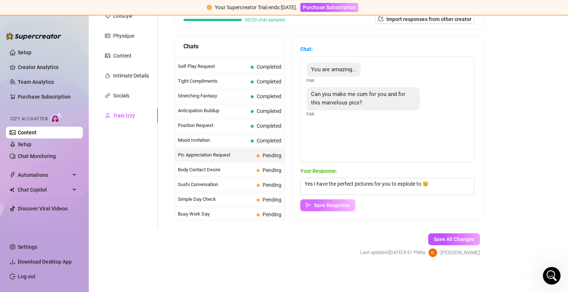
click at [340, 203] on span "Save Response" at bounding box center [332, 206] width 36 height 6
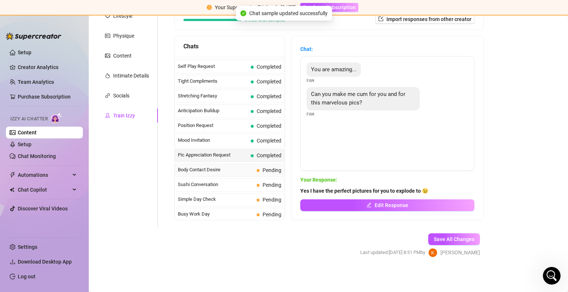
click at [247, 167] on span "Body Contact Desire" at bounding box center [216, 169] width 76 height 7
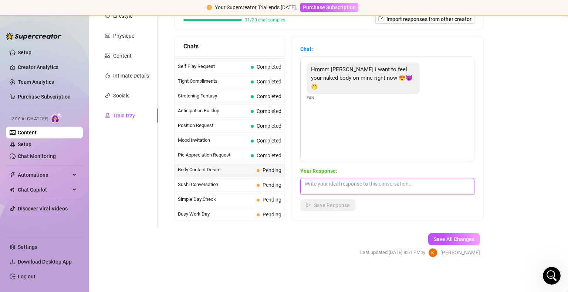
click at [348, 179] on textarea at bounding box center [387, 186] width 174 height 17
click at [344, 187] on textarea at bounding box center [387, 186] width 174 height 17
type textarea "I want to know what you would be doing to me 👉👈"
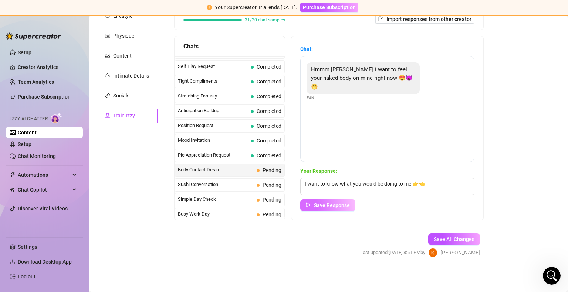
click at [333, 201] on button "Save Response" at bounding box center [327, 206] width 55 height 12
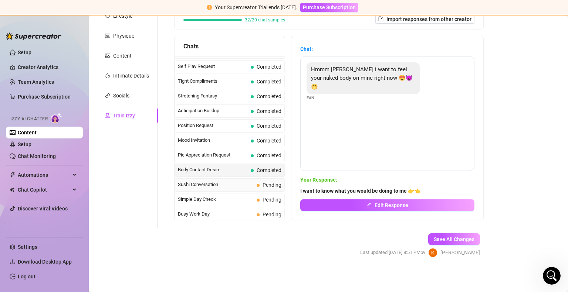
click at [226, 182] on span "Sushi Conversation" at bounding box center [216, 184] width 76 height 7
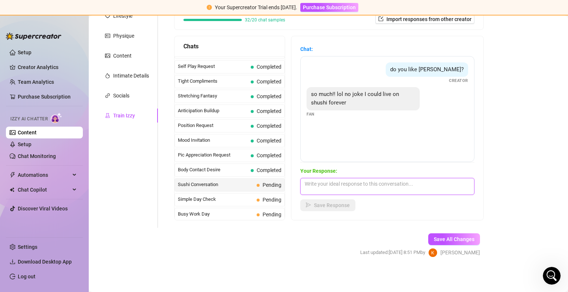
click at [354, 184] on textarea at bounding box center [387, 186] width 174 height 17
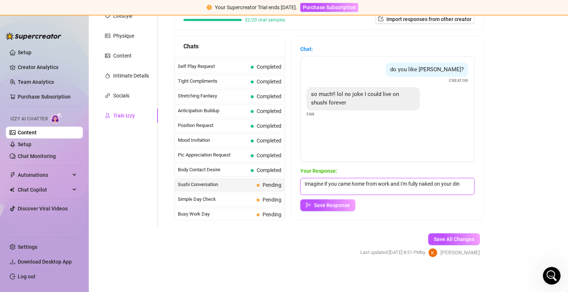
scroll to position [0, 0]
click at [422, 193] on textarea "Imagine if you came home from work and I'm fully naked on your kitchen bench co…" at bounding box center [387, 186] width 174 height 17
type textarea "Imagine if you came home from work and I'm fully naked on your kitchen bench co…"
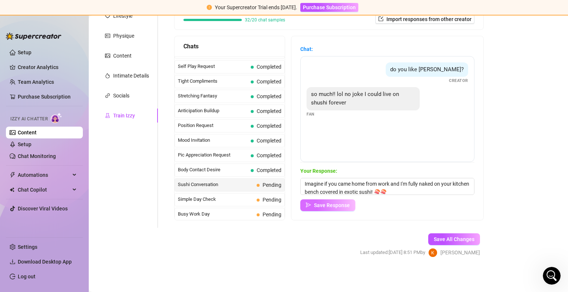
click at [338, 204] on span "Save Response" at bounding box center [332, 206] width 36 height 6
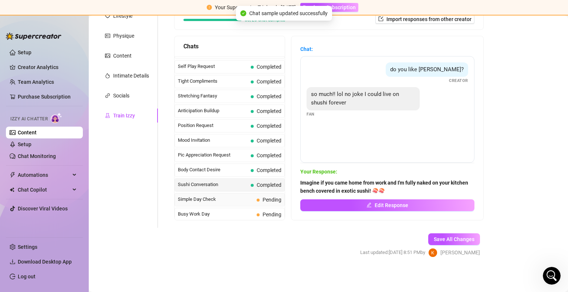
click at [232, 197] on span "Simple Day Check" at bounding box center [216, 199] width 76 height 7
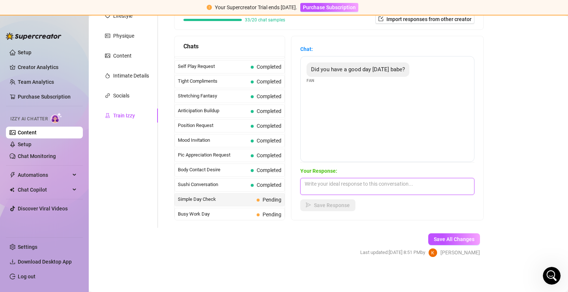
click at [336, 192] on textarea at bounding box center [387, 186] width 174 height 17
type textarea "Y"
click at [343, 184] on textarea "No I've masturebating all day by my slef" at bounding box center [387, 186] width 174 height 17
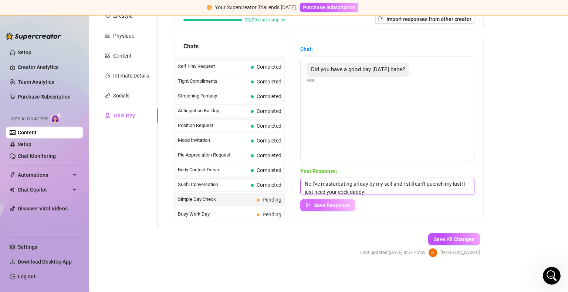
type textarea "No I've masturbating all day by my self and I still can't quench my lust! I jus…"
click at [332, 203] on span "Save Response" at bounding box center [332, 206] width 36 height 6
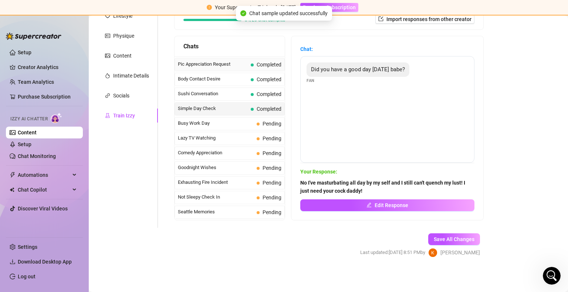
scroll to position [443, 0]
click at [239, 119] on span "Busy Work Day" at bounding box center [216, 122] width 76 height 7
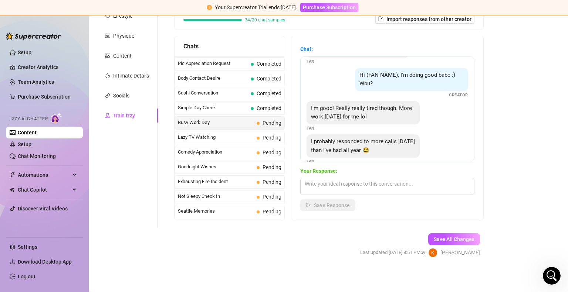
scroll to position [31, 0]
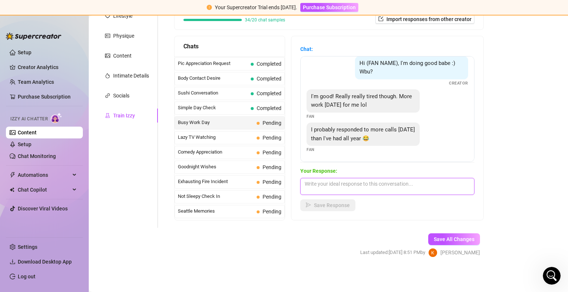
click at [359, 187] on textarea at bounding box center [387, 186] width 174 height 17
type textarea "Do you want me to relieve your stress Sir? 🥹"
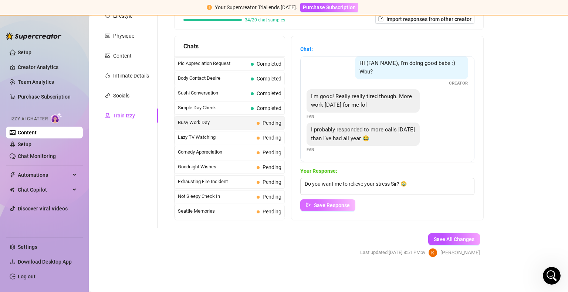
click at [345, 203] on span "Save Response" at bounding box center [332, 206] width 36 height 6
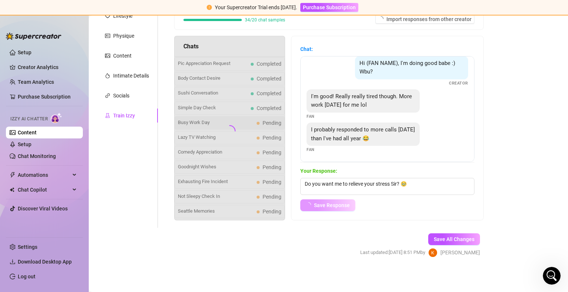
scroll to position [22, 0]
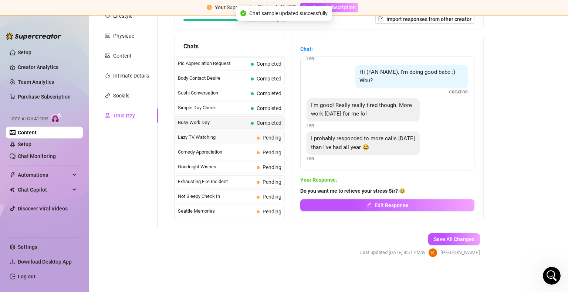
click at [233, 134] on span "Lazy TV Watching" at bounding box center [216, 137] width 76 height 7
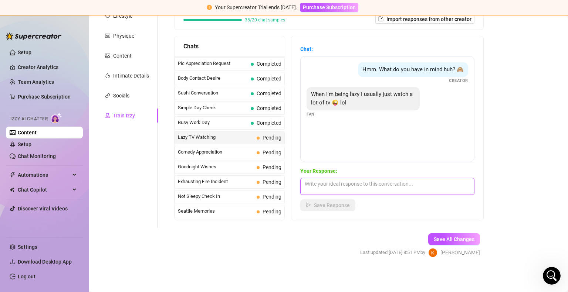
click at [352, 184] on textarea at bounding box center [387, 186] width 174 height 17
type textarea "P"
type textarea "Perfect time for masturbating. Do I make your horny baby? xx"
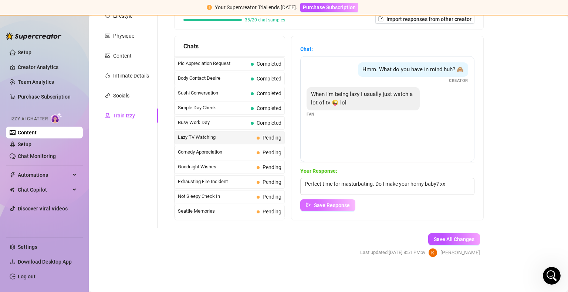
click at [328, 204] on span "Save Response" at bounding box center [332, 206] width 36 height 6
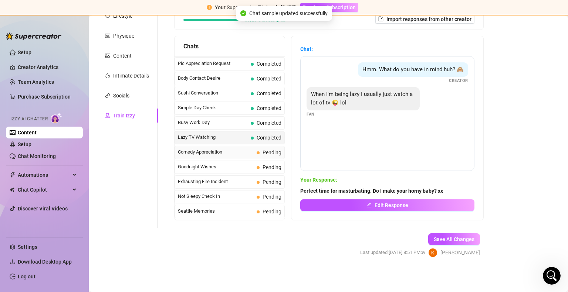
click at [245, 149] on span "Comedy Appreciation" at bounding box center [216, 152] width 76 height 7
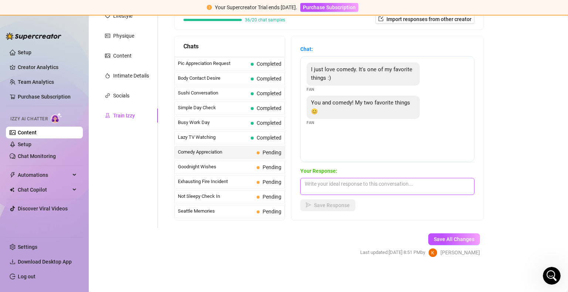
click at [357, 184] on textarea at bounding box center [387, 186] width 174 height 17
type textarea "I"
click at [357, 184] on textarea "I want to queef in yuor face" at bounding box center [387, 186] width 174 height 17
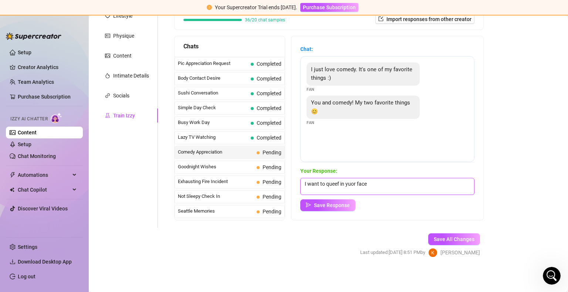
click at [357, 184] on textarea "I want to queef in yuor face" at bounding box center [387, 186] width 174 height 17
click at [381, 180] on textarea "I want to queef in your face" at bounding box center [387, 186] width 174 height 17
click at [349, 181] on textarea "I want to queef in your face" at bounding box center [387, 186] width 174 height 17
drag, startPoint x: 369, startPoint y: 182, endPoint x: 377, endPoint y: 183, distance: 8.5
click at [377, 183] on textarea "I want to queef on your face" at bounding box center [387, 186] width 174 height 17
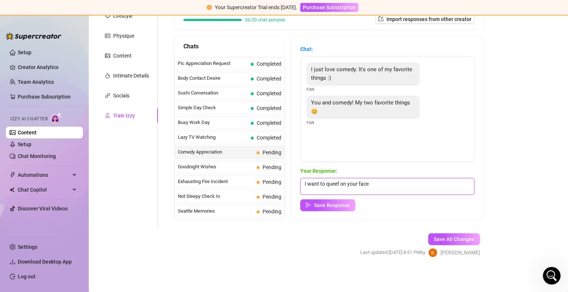
click at [377, 183] on textarea "I want to queef on your face" at bounding box center [387, 186] width 174 height 17
click at [339, 185] on textarea "I want to queef on your face" at bounding box center [387, 186] width 174 height 17
click at [403, 186] on textarea "I want to queef on your face" at bounding box center [387, 186] width 174 height 17
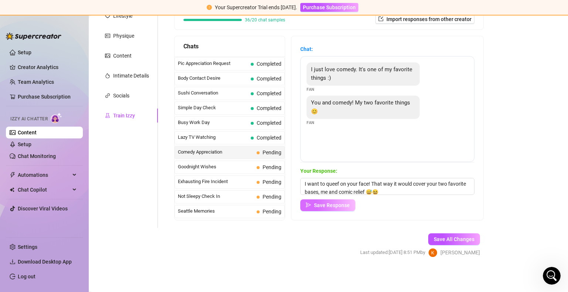
click at [346, 205] on span "Save Response" at bounding box center [332, 206] width 36 height 6
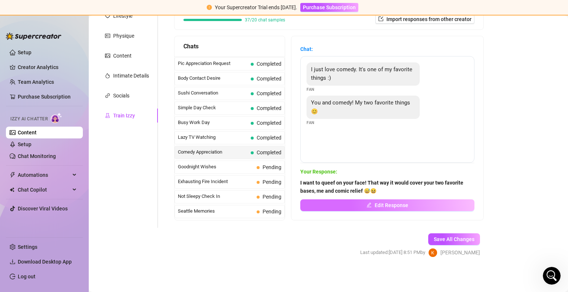
click at [327, 202] on button "Edit Response" at bounding box center [387, 206] width 174 height 12
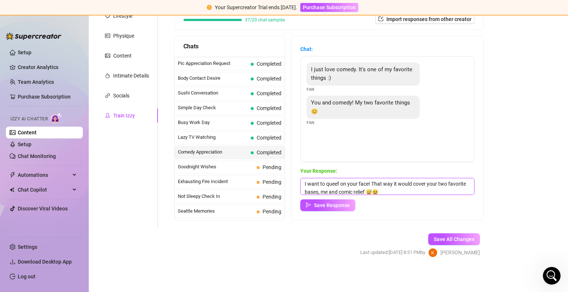
drag, startPoint x: 328, startPoint y: 184, endPoint x: 290, endPoint y: 183, distance: 38.5
click at [290, 183] on div "Chats Last Money Nipples Inquiry Completed Waiting For Payday Completed Not Pus…" at bounding box center [328, 128] width 309 height 185
click at [373, 182] on textarea "What if I queef on your face! That way it would cover your two favorite bases, …" at bounding box center [387, 186] width 174 height 17
click at [414, 187] on textarea "What if I queef on your face? That way it would cover your two favorite bases, …" at bounding box center [387, 186] width 174 height 17
click at [345, 209] on button "Save Response" at bounding box center [327, 206] width 55 height 12
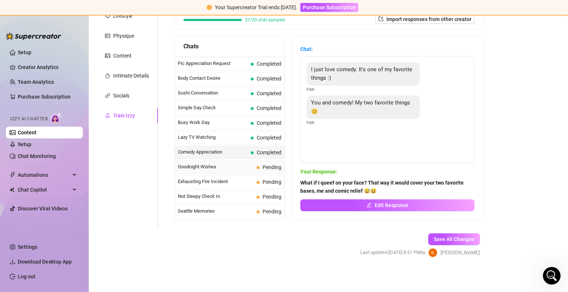
click at [248, 163] on span "Goodnight Wishes" at bounding box center [216, 166] width 76 height 7
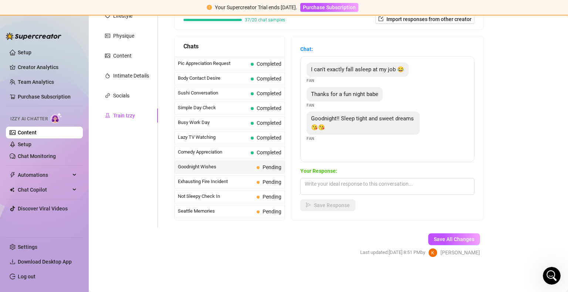
click at [248, 163] on span "Goodnight Wishes" at bounding box center [216, 166] width 76 height 7
click at [340, 187] on textarea at bounding box center [387, 186] width 174 height 17
click at [515, 144] on div "Bio Import Bio from other creator Personal Info Chatting Lifestyle Physique Con…" at bounding box center [328, 112] width 464 height 316
click at [349, 182] on textarea at bounding box center [387, 186] width 174 height 17
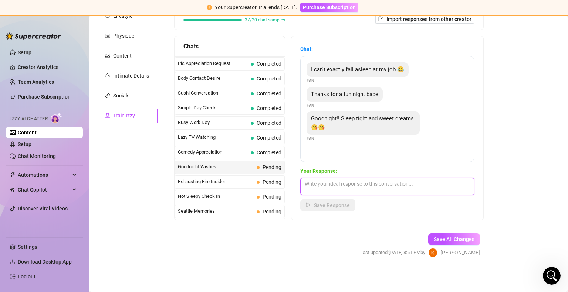
click at [341, 187] on textarea at bounding box center [387, 186] width 174 height 17
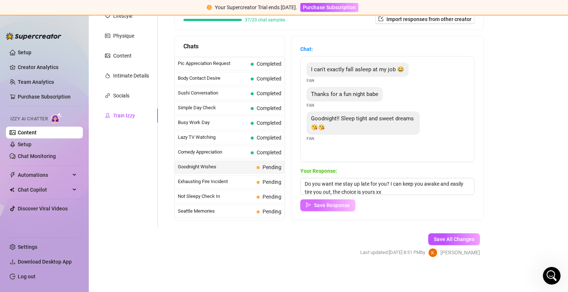
click at [350, 204] on span "Save Response" at bounding box center [332, 206] width 36 height 6
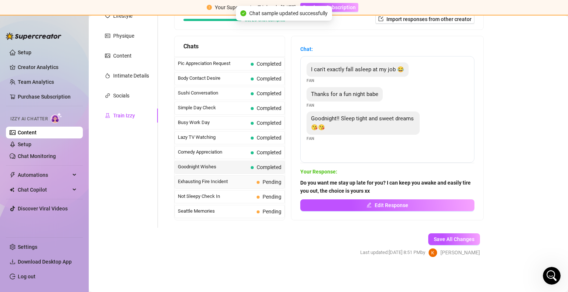
click at [238, 178] on span "Exhausting Fire Incident" at bounding box center [216, 181] width 76 height 7
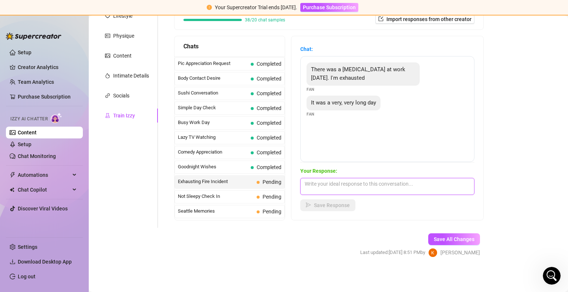
click at [401, 187] on textarea at bounding box center [387, 186] width 174 height 17
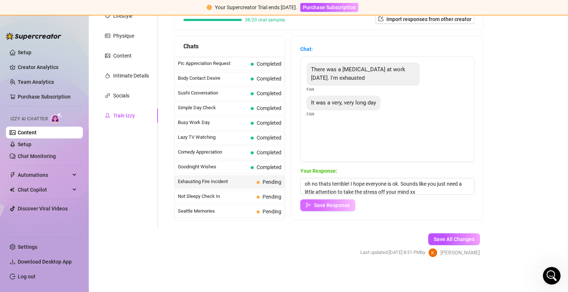
click at [330, 203] on span "Save Response" at bounding box center [332, 206] width 36 height 6
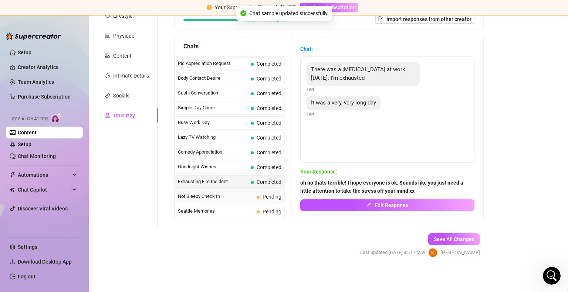
click at [232, 193] on span "Not Sleepy Check In" at bounding box center [216, 196] width 76 height 7
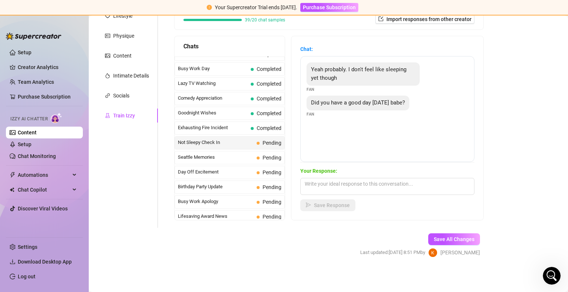
scroll to position [498, 0]
click at [352, 182] on textarea at bounding box center [387, 186] width 174 height 17
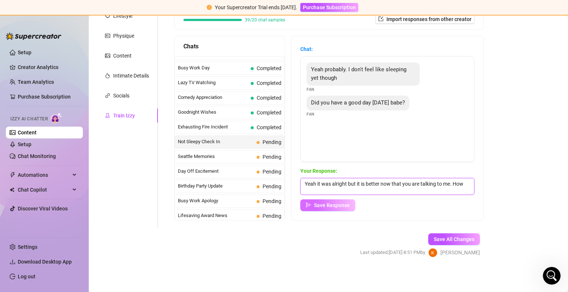
scroll to position [0, 0]
click at [348, 206] on span "Save Response" at bounding box center [332, 206] width 36 height 6
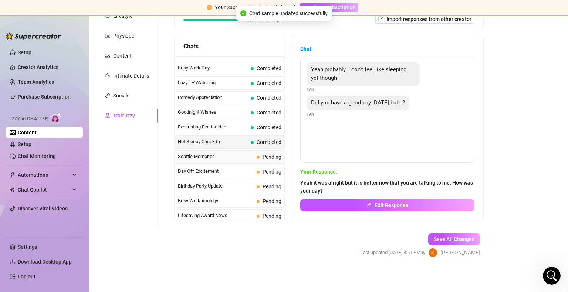
click at [233, 153] on span "Seattle Memories" at bounding box center [216, 156] width 76 height 7
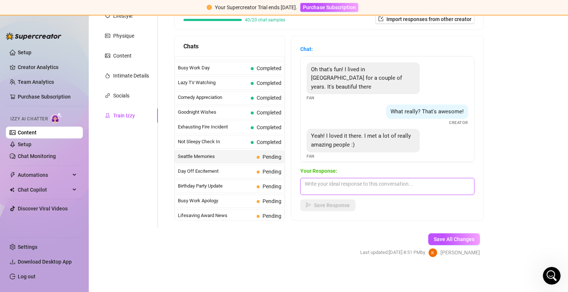
click at [339, 182] on textarea at bounding box center [387, 186] width 174 height 17
click at [339, 182] on textarea "Yeah never seises" at bounding box center [387, 186] width 174 height 17
paste textarea "ceases"
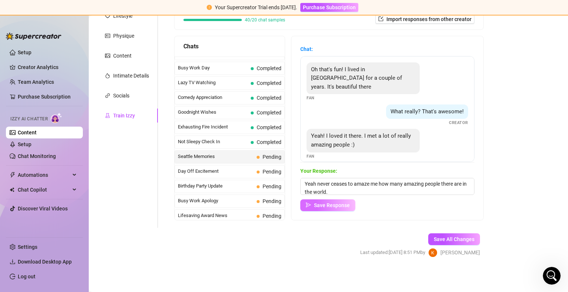
click at [325, 205] on span "Save Response" at bounding box center [332, 206] width 36 height 6
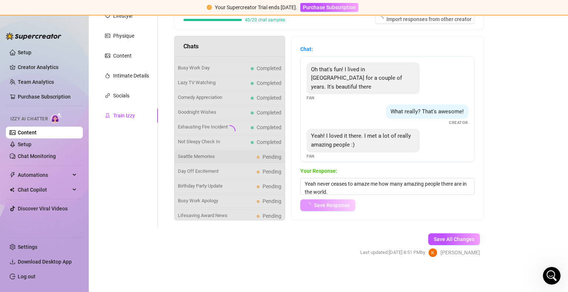
click at [325, 205] on span "Save Response" at bounding box center [332, 206] width 36 height 6
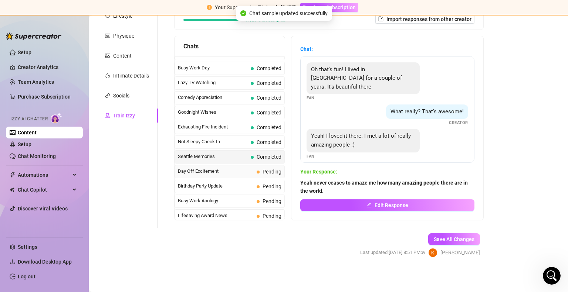
click at [244, 168] on span "Day Off Excitement" at bounding box center [216, 171] width 76 height 7
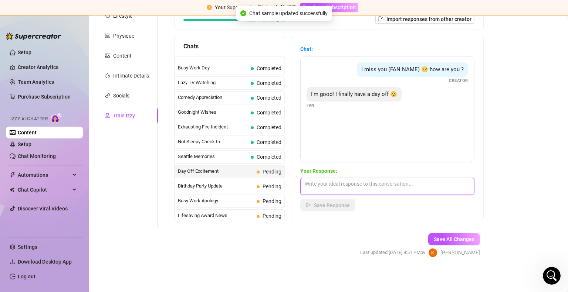
click at [362, 185] on textarea at bounding box center [387, 186] width 174 height 17
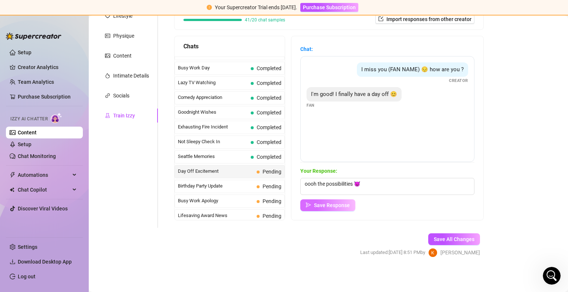
click at [346, 204] on span "Save Response" at bounding box center [332, 206] width 36 height 6
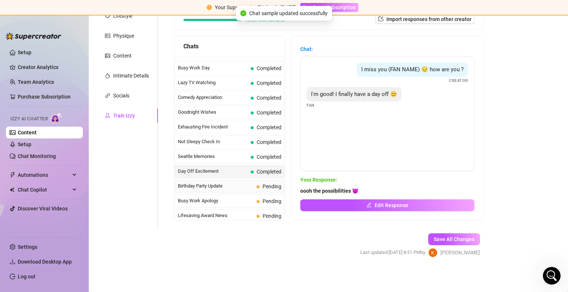
click at [223, 183] on span "Birthday Party Update" at bounding box center [216, 186] width 76 height 7
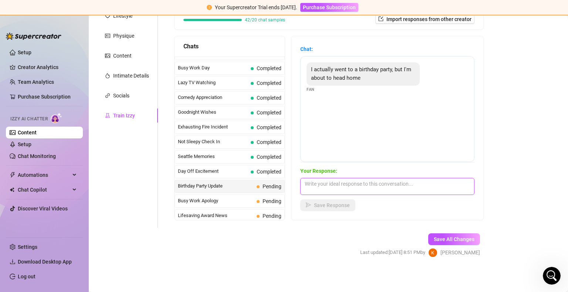
click at [376, 189] on textarea at bounding box center [387, 186] width 174 height 17
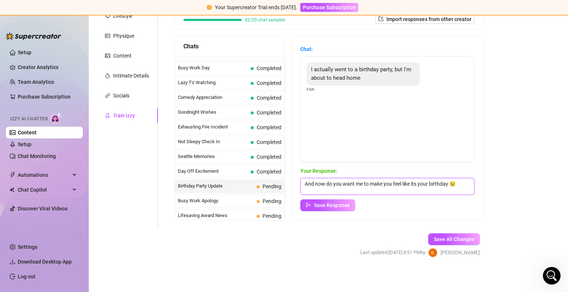
click at [455, 185] on textarea "And now do you want me to make you feel like its your birthday 😉" at bounding box center [387, 186] width 174 height 17
click at [335, 203] on span "Save Response" at bounding box center [332, 206] width 36 height 6
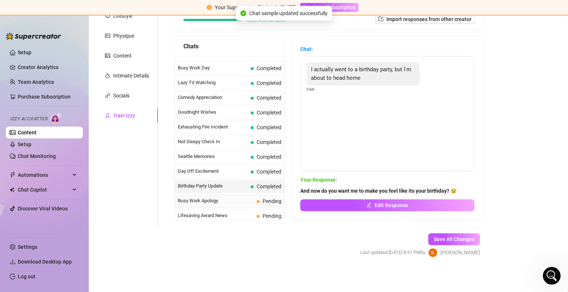
click at [208, 197] on span "Busy Work Apology" at bounding box center [216, 200] width 76 height 7
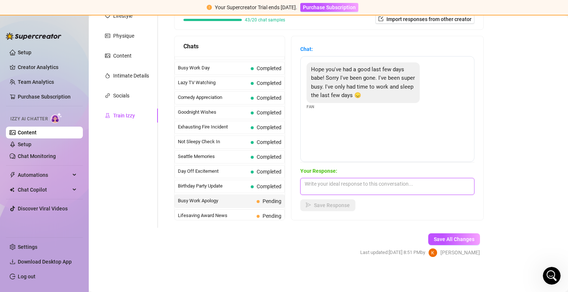
click at [378, 192] on textarea at bounding box center [387, 186] width 174 height 17
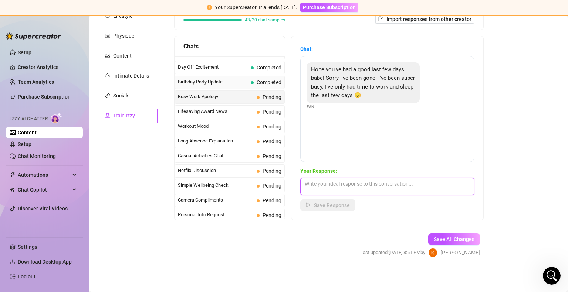
scroll to position [596, 0]
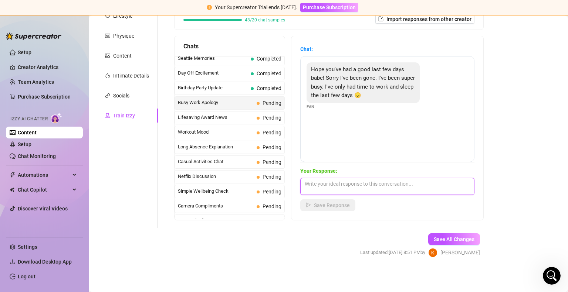
click at [316, 187] on textarea at bounding box center [387, 186] width 174 height 17
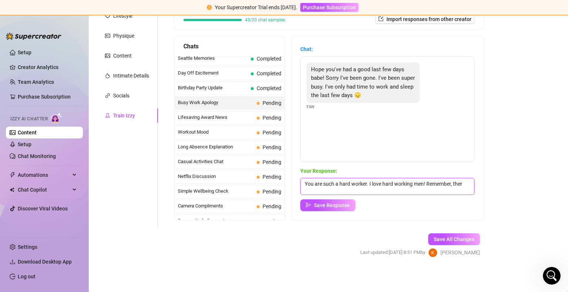
scroll to position [0, 0]
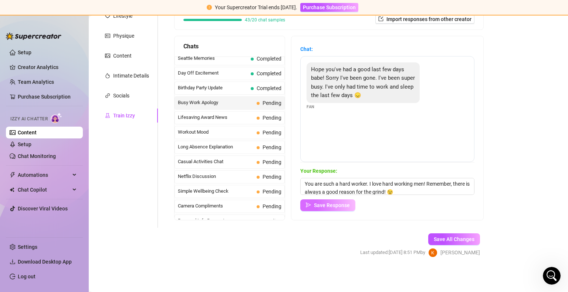
click at [348, 206] on span "Save Response" at bounding box center [332, 206] width 36 height 6
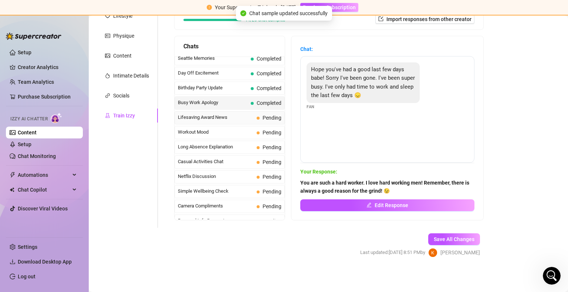
click at [250, 114] on span "Lifesaving Award News" at bounding box center [216, 117] width 76 height 7
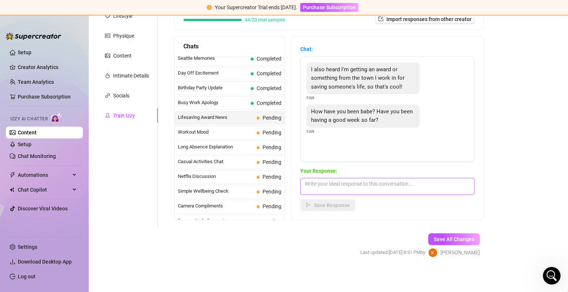
click at [347, 186] on textarea at bounding box center [387, 186] width 174 height 17
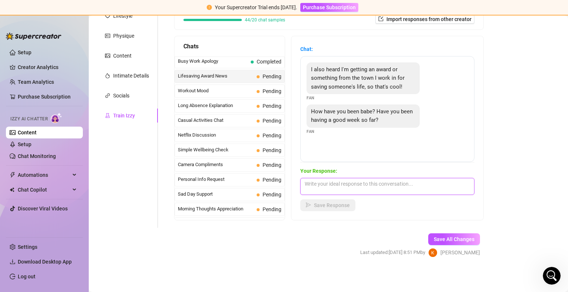
scroll to position [633, 0]
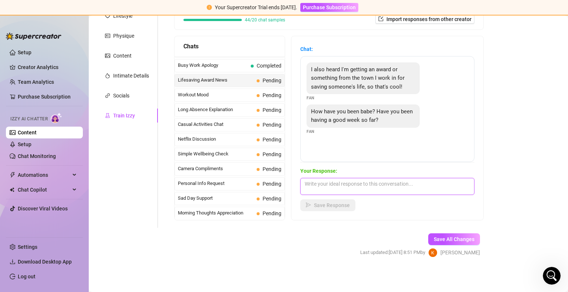
click at [311, 190] on textarea at bounding box center [387, 186] width 174 height 17
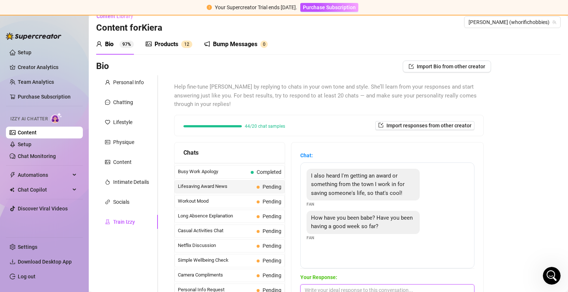
scroll to position [0, 0]
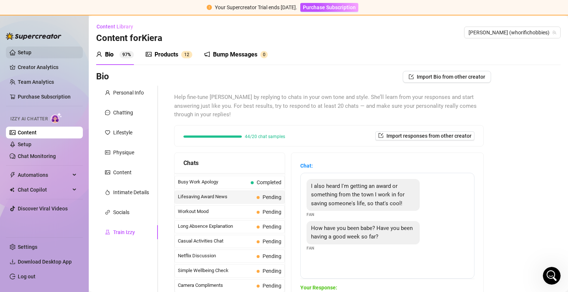
click at [31, 50] on link "Setup" at bounding box center [25, 53] width 14 height 6
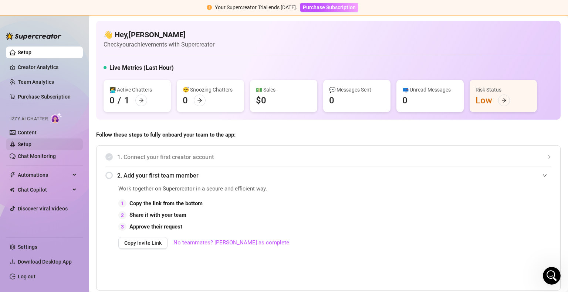
click at [31, 143] on link "Setup" at bounding box center [25, 145] width 14 height 6
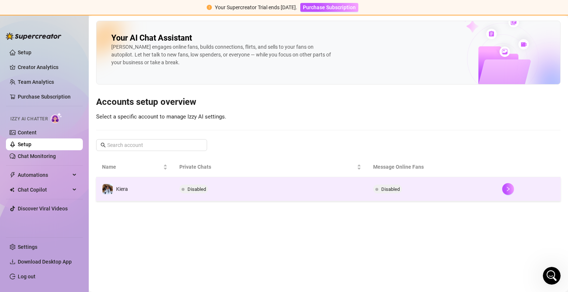
click at [211, 193] on td "Disabled" at bounding box center [269, 189] width 193 height 24
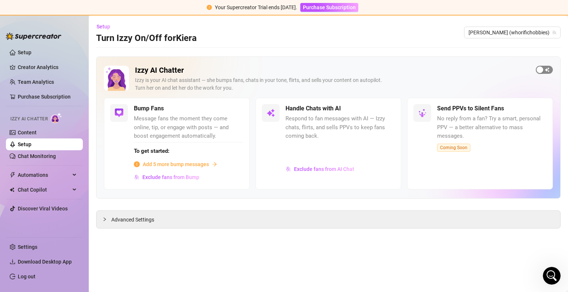
click at [545, 70] on button "button" at bounding box center [544, 70] width 17 height 8
click at [390, 108] on span "button" at bounding box center [387, 109] width 16 height 8
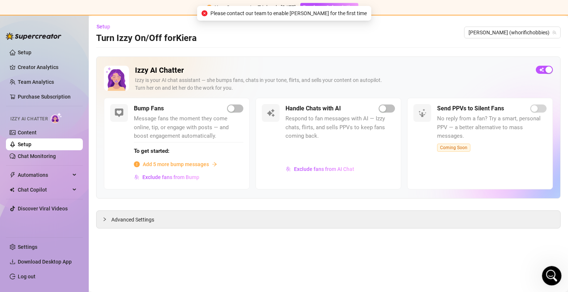
click at [548, 268] on div "Open Intercom Messenger" at bounding box center [550, 275] width 24 height 24
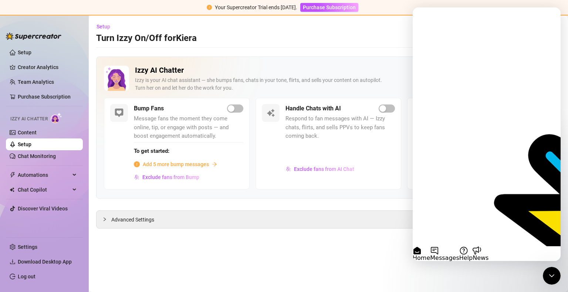
drag, startPoint x: 515, startPoint y: 122, endPoint x: 824, endPoint y: 31, distance: 322.4
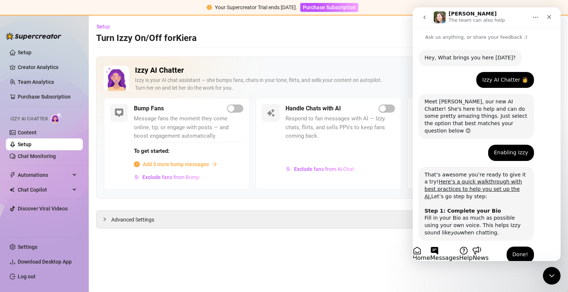
click at [402, 26] on div "Setup Turn Izzy On/Off for Kiera Kiera (whorifichobbies)" at bounding box center [328, 33] width 464 height 24
click at [548, 21] on div "Close" at bounding box center [548, 16] width 13 height 13
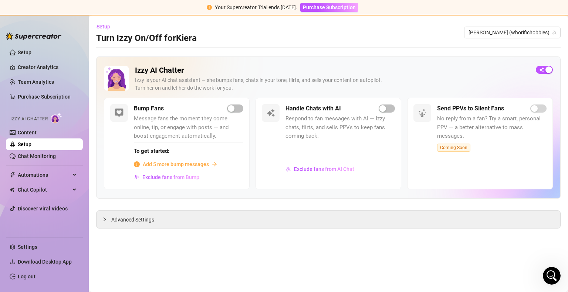
click at [443, 60] on div "Izzy AI Chatter Izzy is your AI chat assistant — she bumps fans, chats in your …" at bounding box center [328, 128] width 464 height 142
